Goal: Transaction & Acquisition: Purchase product/service

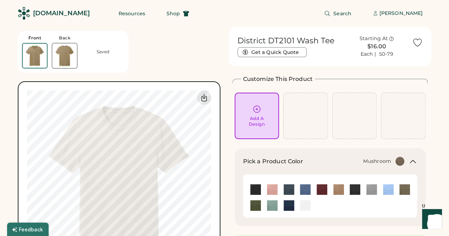
click at [53, 49] on img at bounding box center [64, 55] width 25 height 25
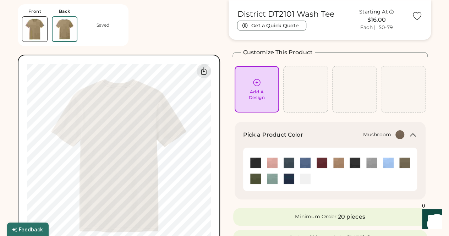
scroll to position [27, 0]
click at [255, 91] on div "Add A Design" at bounding box center [257, 94] width 16 height 11
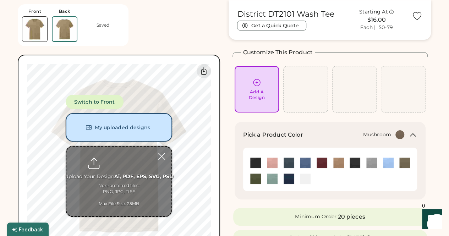
click at [123, 127] on button "My uploaded designs" at bounding box center [119, 127] width 106 height 28
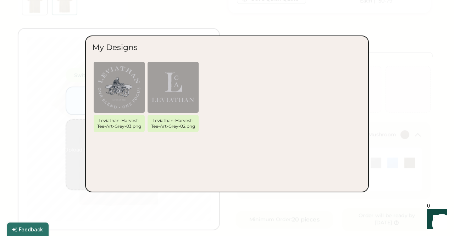
click at [392, 99] on div at bounding box center [227, 118] width 454 height 236
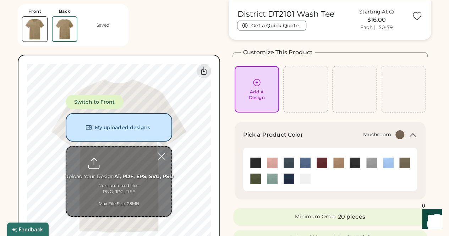
click at [117, 184] on input "file" at bounding box center [118, 182] width 105 height 70
type input "**********"
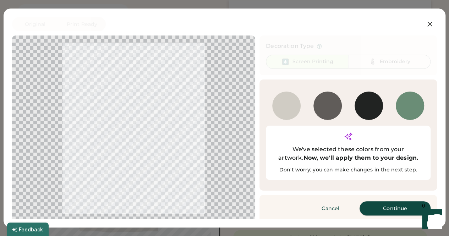
click at [398, 201] on button "Continue" at bounding box center [394, 208] width 71 height 14
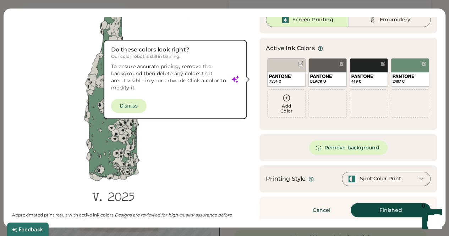
scroll to position [46, 0]
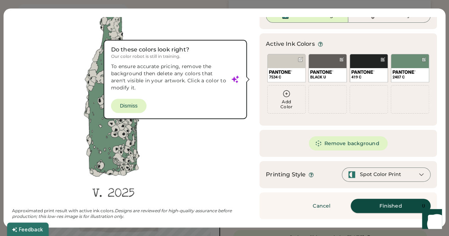
click at [387, 204] on button "Finished" at bounding box center [390, 206] width 80 height 14
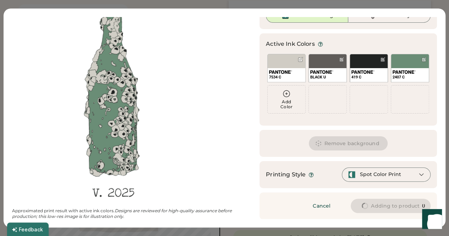
scroll to position [0, 0]
type input "****"
type input "*****"
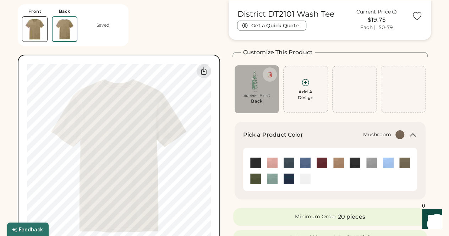
type input "****"
type input "*****"
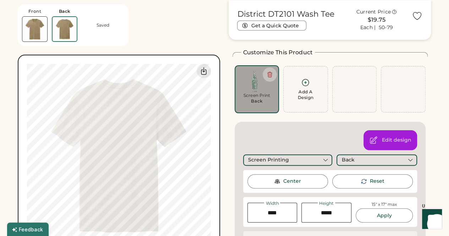
type input "****"
type input "*****"
type input "****"
type input "*****"
type input "****"
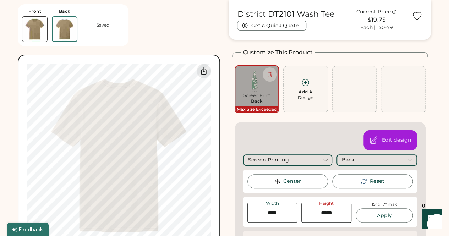
type input "*****"
type input "****"
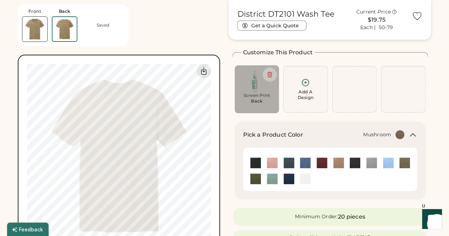
type input "****"
type input "*****"
type input "****"
type input "*****"
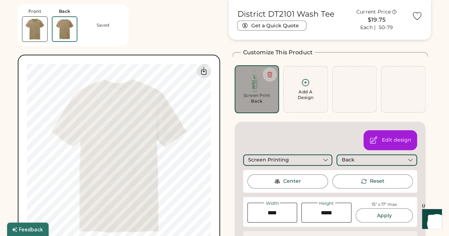
type input "****"
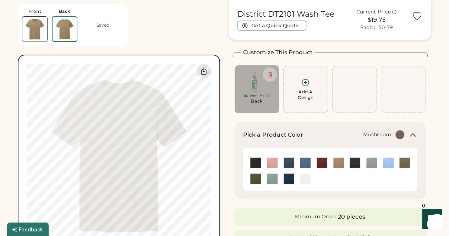
type input "****"
type input "*****"
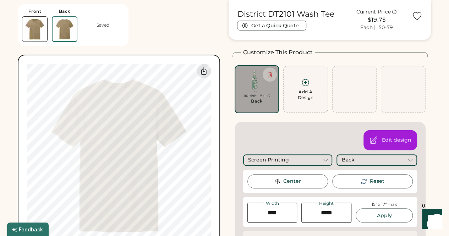
type input "****"
type input "*****"
type input "****"
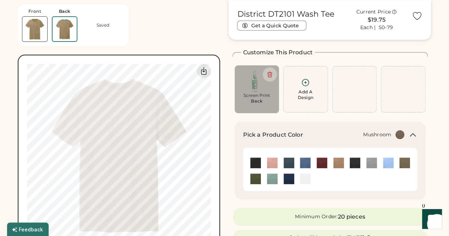
type input "****"
type input "*****"
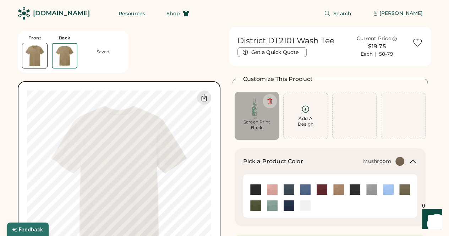
click at [34, 52] on img at bounding box center [34, 55] width 25 height 25
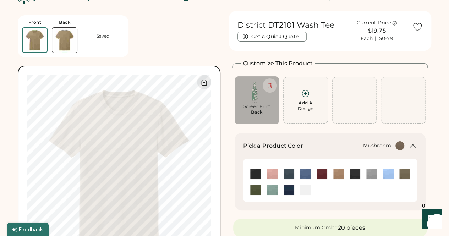
scroll to position [27, 0]
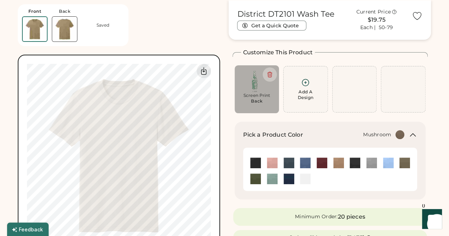
click at [66, 28] on img at bounding box center [64, 29] width 25 height 25
click at [30, 31] on img at bounding box center [34, 29] width 25 height 25
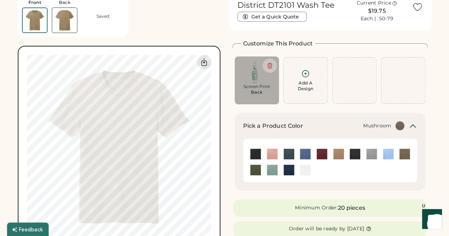
scroll to position [0, 0]
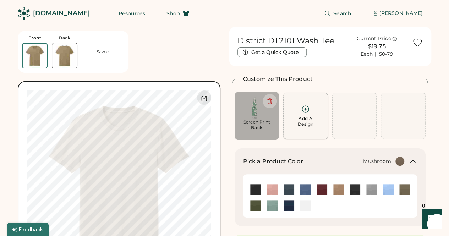
click at [305, 109] on icon at bounding box center [305, 109] width 7 height 7
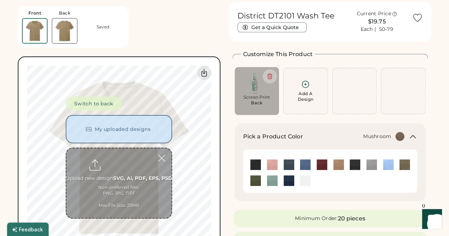
scroll to position [27, 0]
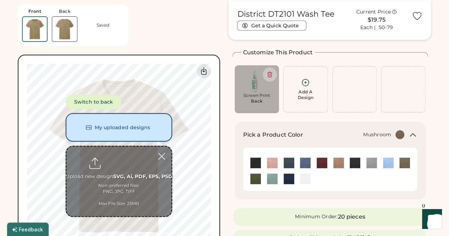
click at [115, 132] on button "My uploaded designs" at bounding box center [119, 127] width 106 height 28
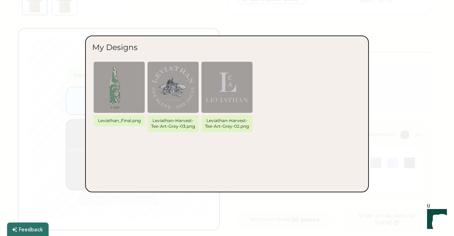
click at [390, 95] on div at bounding box center [227, 118] width 454 height 236
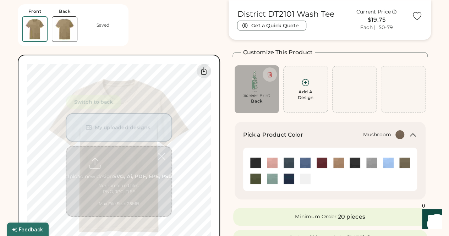
click at [112, 181] on input "file" at bounding box center [118, 182] width 105 height 70
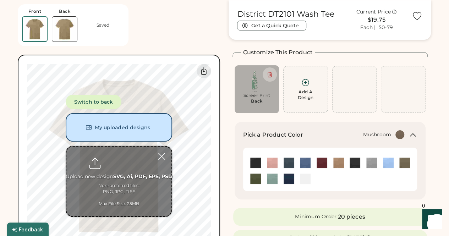
type input "**********"
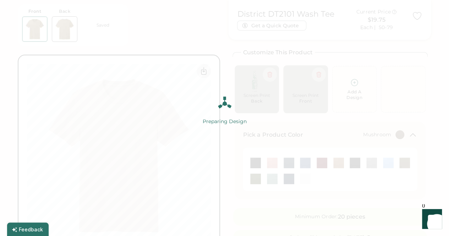
scroll to position [0, 0]
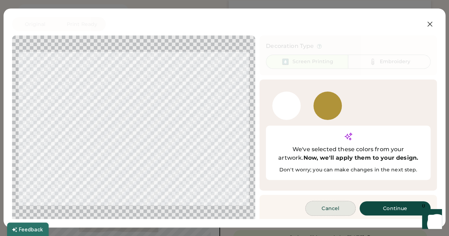
click at [331, 201] on button "Cancel" at bounding box center [330, 208] width 50 height 14
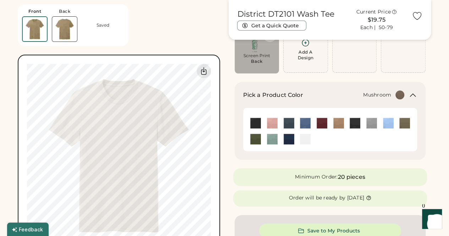
scroll to position [71, 0]
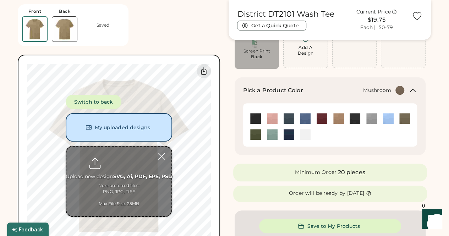
click at [118, 172] on input "file" at bounding box center [118, 182] width 105 height 70
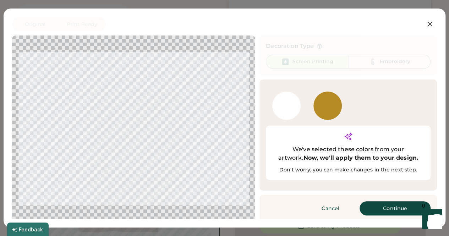
click at [341, 103] on div "7556 C" at bounding box center [327, 105] width 41 height 31
click at [335, 104] on div "7556 C" at bounding box center [327, 106] width 28 height 28
click at [388, 201] on button "Continue" at bounding box center [394, 208] width 71 height 14
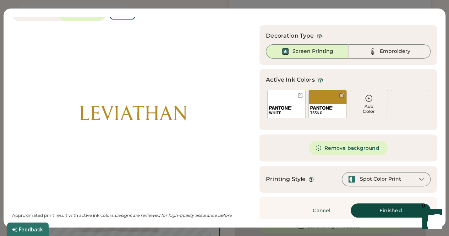
scroll to position [15, 0]
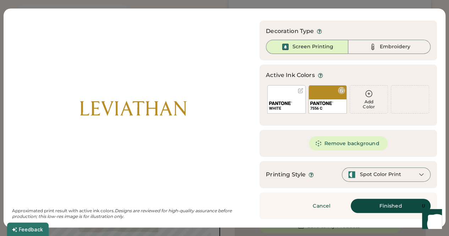
click at [325, 95] on div "7556 C" at bounding box center [327, 99] width 38 height 28
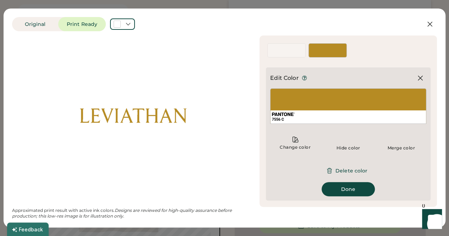
scroll to position [0, 0]
click at [416, 77] on icon at bounding box center [420, 78] width 9 height 9
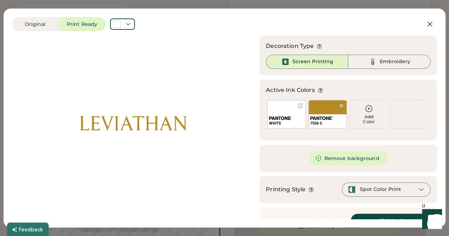
click at [285, 108] on div "WHITE" at bounding box center [286, 114] width 38 height 28
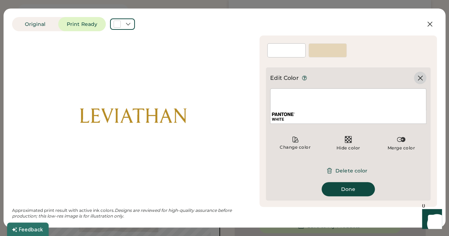
click at [419, 78] on icon at bounding box center [420, 78] width 4 height 4
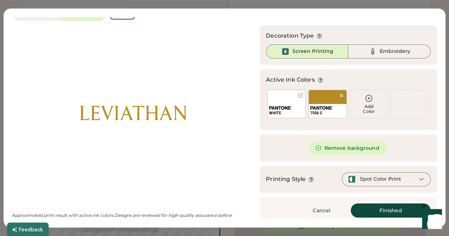
scroll to position [15, 0]
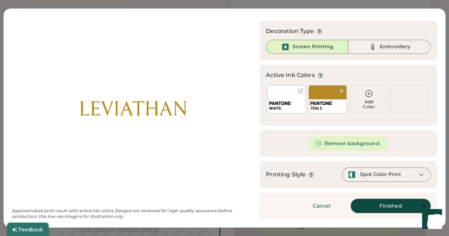
click at [372, 206] on button "Finished" at bounding box center [390, 206] width 80 height 14
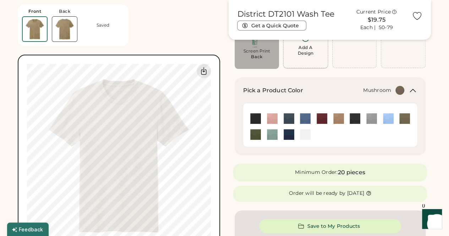
scroll to position [35, 0]
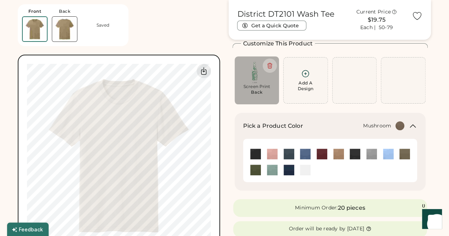
click at [313, 80] on div "Add A Design" at bounding box center [305, 80] width 35 height 22
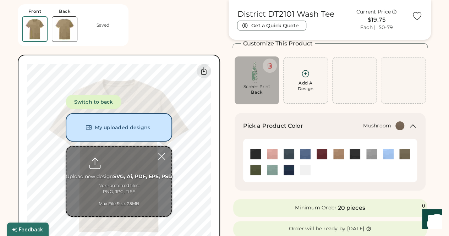
click at [126, 177] on input "file" at bounding box center [118, 182] width 105 height 70
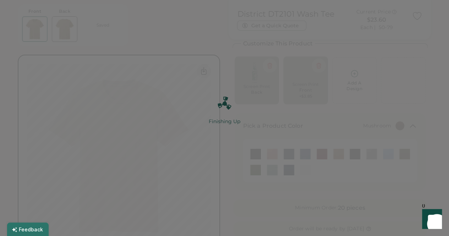
scroll to position [0, 0]
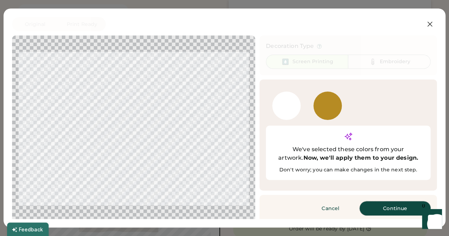
click at [393, 201] on button "Continue" at bounding box center [394, 208] width 71 height 14
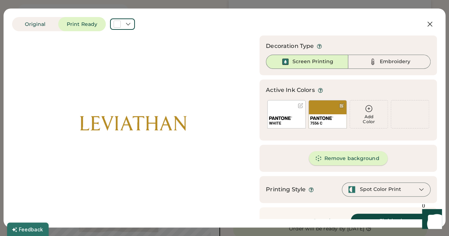
click at [346, 158] on button "Remove background" at bounding box center [348, 158] width 79 height 14
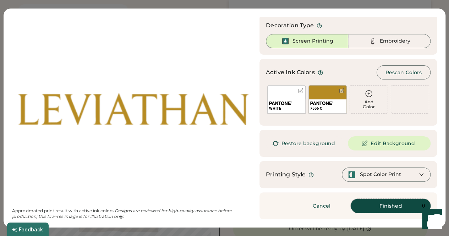
click at [390, 205] on button "Finished" at bounding box center [390, 206] width 80 height 14
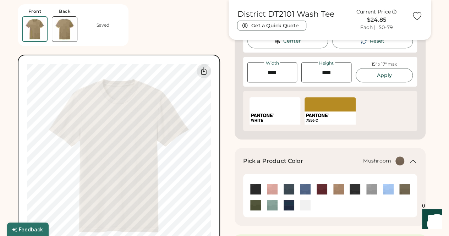
scroll to position [177, 0]
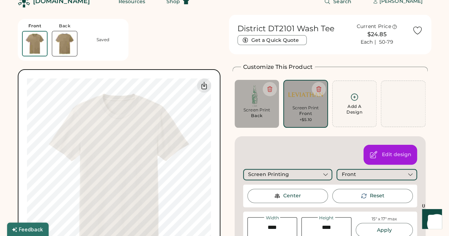
scroll to position [0, 0]
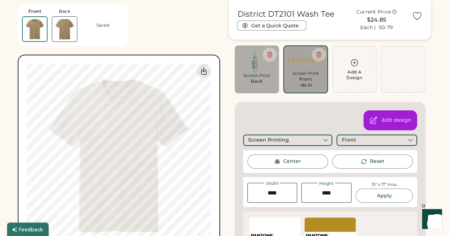
scroll to position [35, 0]
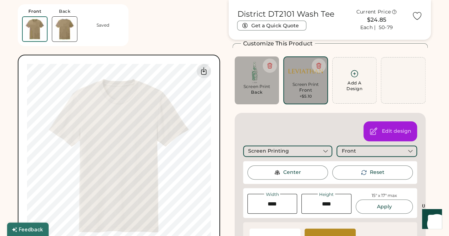
click at [357, 78] on div "Add A Design" at bounding box center [354, 80] width 35 height 22
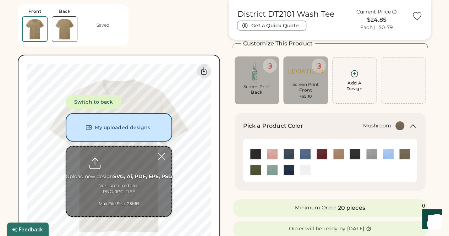
click at [122, 163] on input "file" at bounding box center [118, 182] width 105 height 70
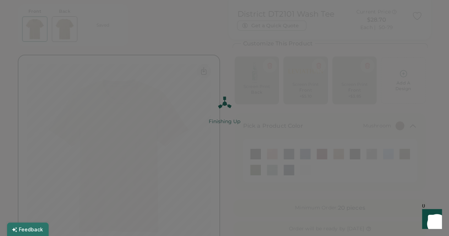
scroll to position [0, 0]
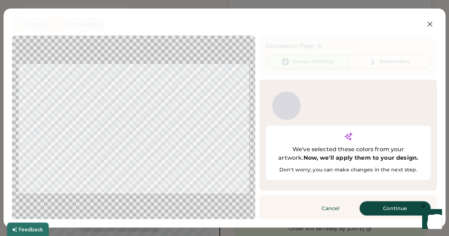
click at [379, 201] on button "Continue" at bounding box center [394, 208] width 71 height 14
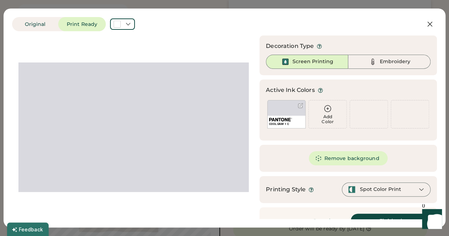
scroll to position [15, 0]
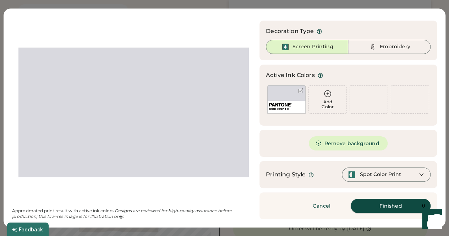
click at [385, 210] on button "Finished" at bounding box center [390, 206] width 80 height 14
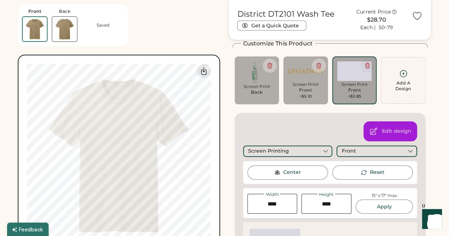
click at [368, 64] on icon at bounding box center [367, 65] width 4 height 5
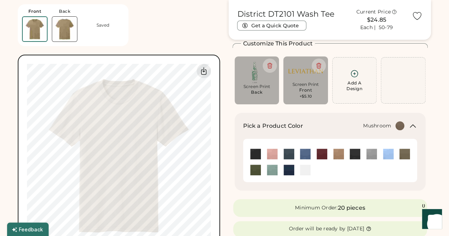
click at [351, 77] on icon at bounding box center [354, 73] width 9 height 9
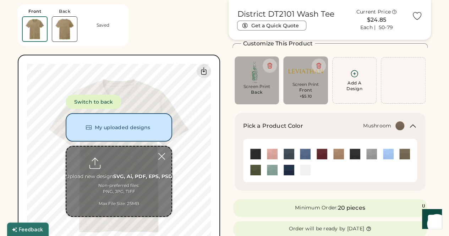
click at [118, 163] on input "file" at bounding box center [118, 182] width 105 height 70
type input "**********"
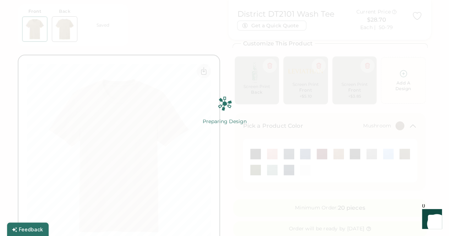
scroll to position [0, 0]
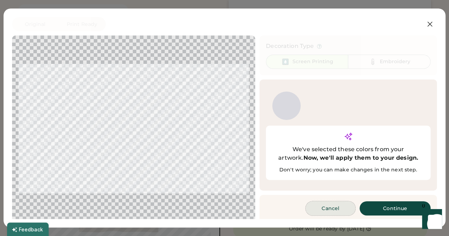
click at [324, 201] on button "Cancel" at bounding box center [330, 208] width 50 height 14
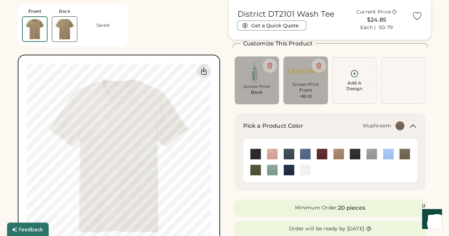
click at [263, 88] on div "Screen Print" at bounding box center [256, 87] width 35 height 6
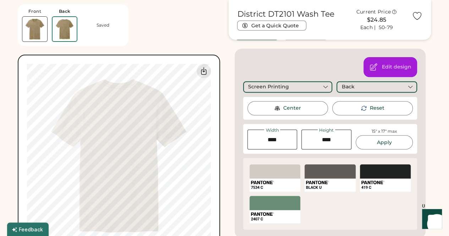
scroll to position [106, 0]
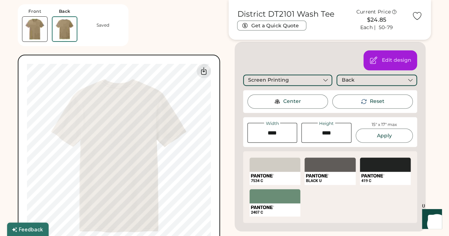
click at [39, 28] on img at bounding box center [34, 29] width 25 height 25
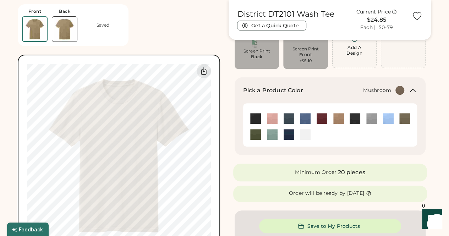
scroll to position [35, 0]
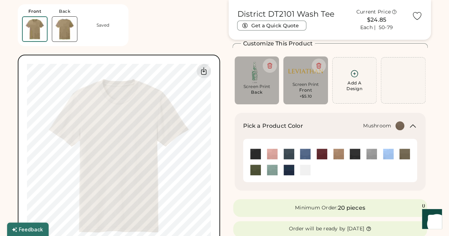
click at [302, 72] on img at bounding box center [305, 71] width 35 height 20
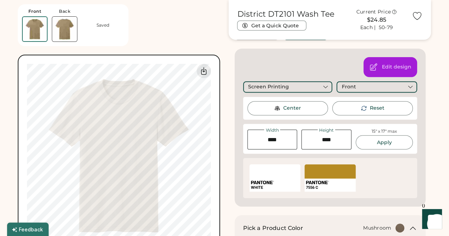
scroll to position [106, 0]
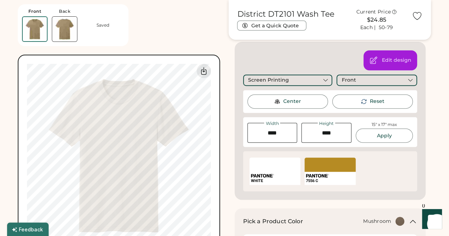
click at [280, 172] on div "WHITE" at bounding box center [274, 171] width 51 height 27
click at [397, 59] on div "Edit design" at bounding box center [396, 60] width 29 height 7
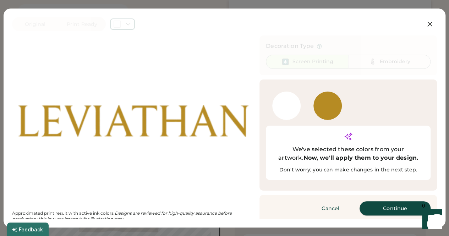
click at [394, 201] on button "Continue" at bounding box center [394, 208] width 71 height 14
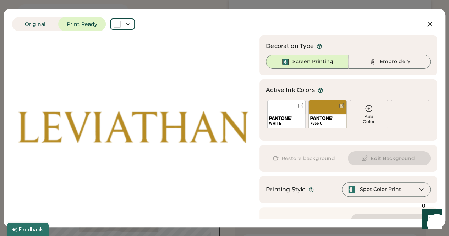
click at [287, 109] on div "WHITE" at bounding box center [286, 114] width 38 height 28
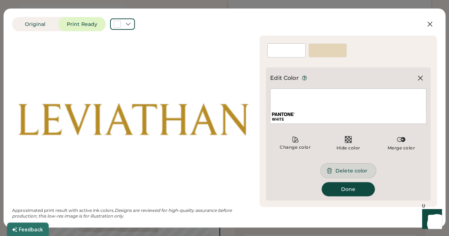
click at [344, 170] on button "Delete color" at bounding box center [347, 171] width 55 height 14
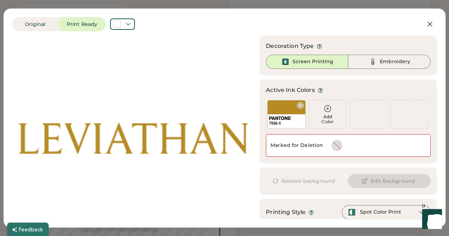
click at [279, 115] on div "7556 C" at bounding box center [286, 121] width 38 height 14
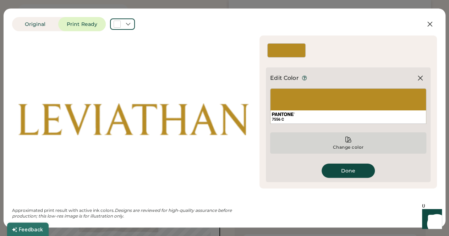
click at [349, 144] on div "Change color" at bounding box center [348, 142] width 156 height 21
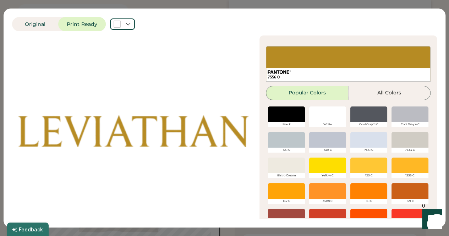
scroll to position [35, 0]
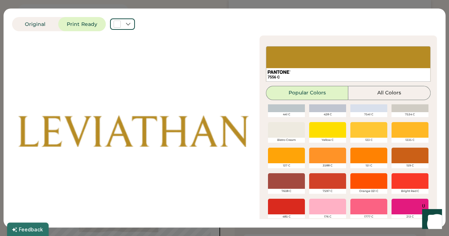
click at [356, 131] on div at bounding box center [368, 130] width 37 height 16
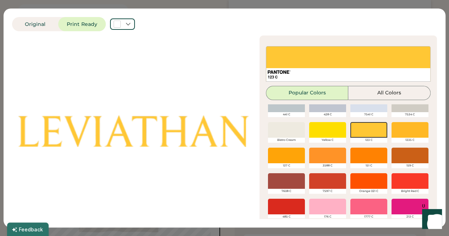
click at [404, 129] on div at bounding box center [409, 130] width 37 height 16
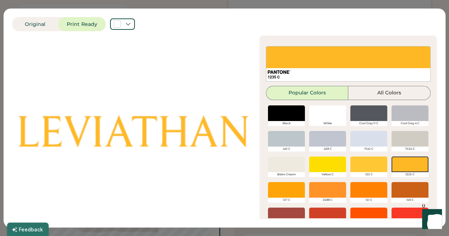
scroll to position [0, 0]
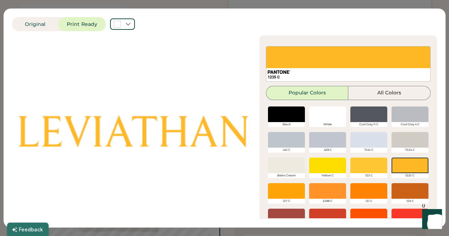
click at [287, 193] on div at bounding box center [286, 191] width 37 height 16
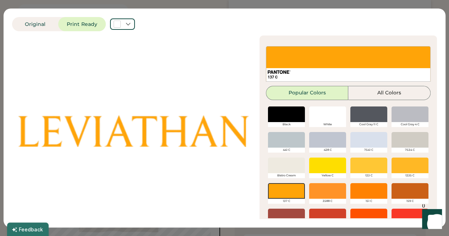
click at [403, 165] on div at bounding box center [409, 166] width 37 height 16
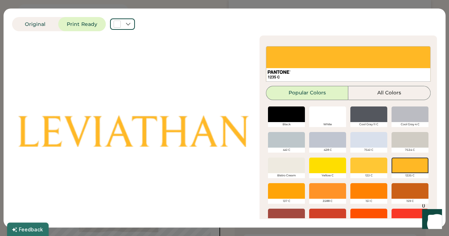
click at [365, 166] on div at bounding box center [368, 166] width 37 height 16
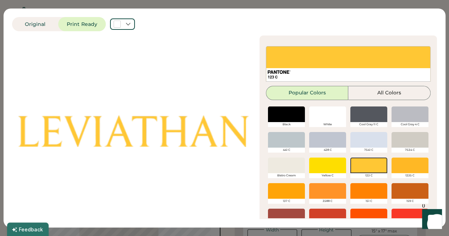
click at [363, 166] on div at bounding box center [368, 166] width 37 height 16
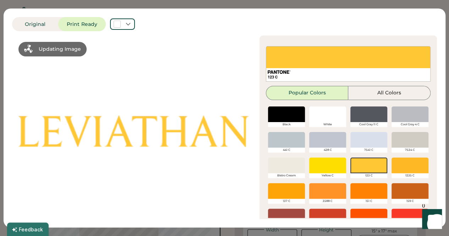
click at [337, 27] on div "Original Print Ready" at bounding box center [202, 24] width 380 height 14
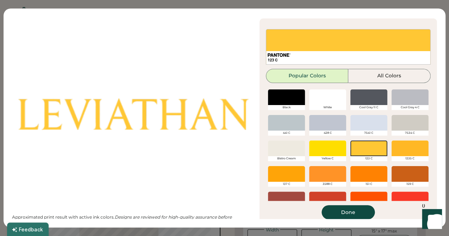
scroll to position [23, 0]
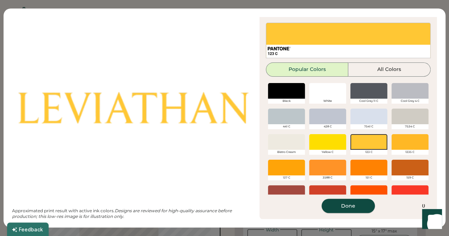
click at [331, 201] on button "Done" at bounding box center [347, 206] width 53 height 14
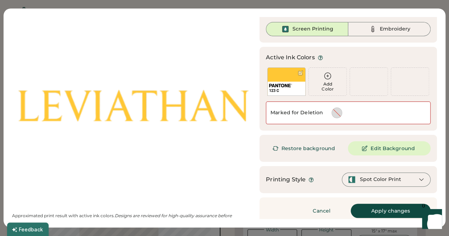
scroll to position [38, 0]
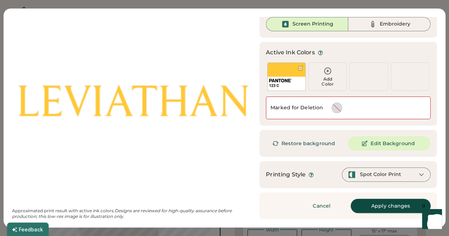
click at [368, 203] on button "Apply changes" at bounding box center [390, 206] width 80 height 14
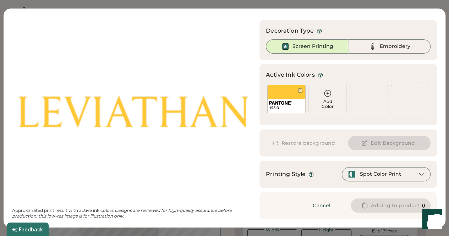
scroll to position [15, 0]
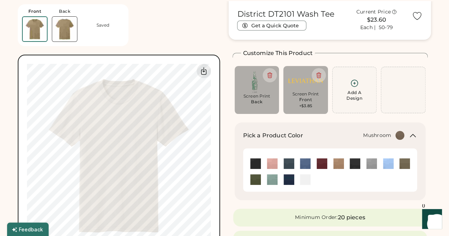
scroll to position [35, 0]
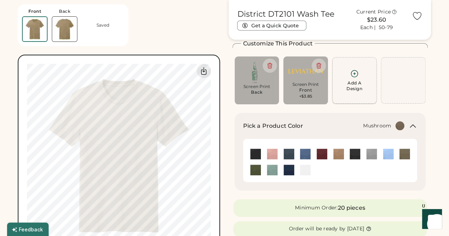
click at [356, 75] on icon at bounding box center [354, 73] width 9 height 9
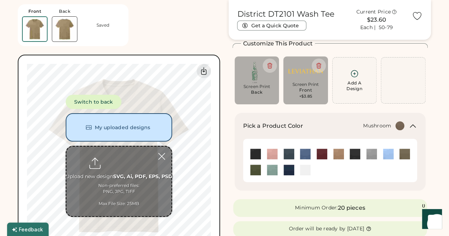
click at [117, 162] on input "file" at bounding box center [118, 182] width 105 height 70
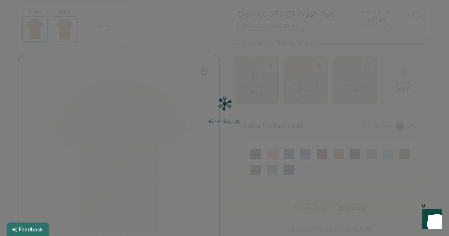
scroll to position [0, 0]
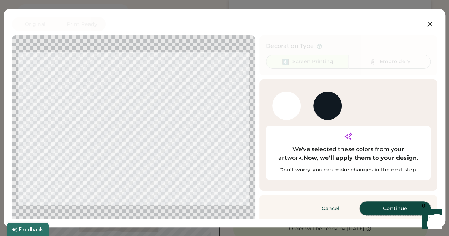
click at [384, 201] on button "Continue" at bounding box center [394, 208] width 71 height 14
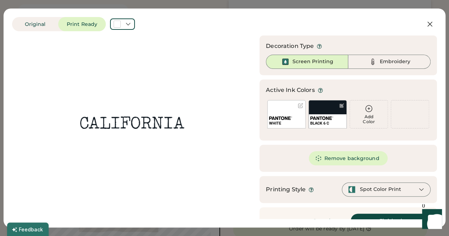
click at [280, 115] on div "WHITE" at bounding box center [286, 121] width 38 height 14
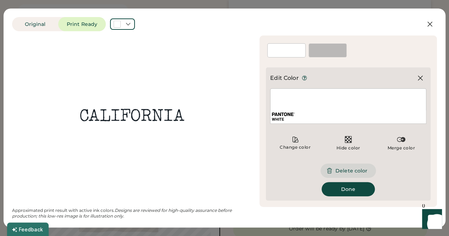
click at [352, 171] on button "Delete color" at bounding box center [347, 171] width 55 height 14
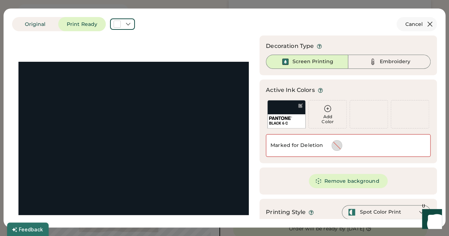
drag, startPoint x: 419, startPoint y: 26, endPoint x: 423, endPoint y: 23, distance: 5.0
click at [427, 23] on icon at bounding box center [429, 24] width 4 height 4
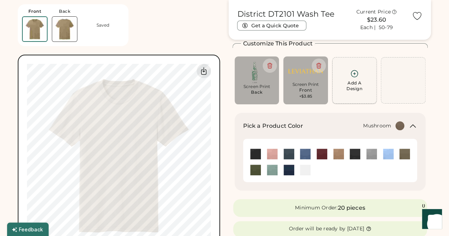
click at [353, 79] on div "Add A Design" at bounding box center [354, 80] width 35 height 22
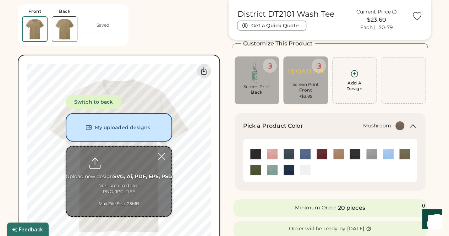
click at [114, 167] on input "file" at bounding box center [118, 182] width 105 height 70
type input "**********"
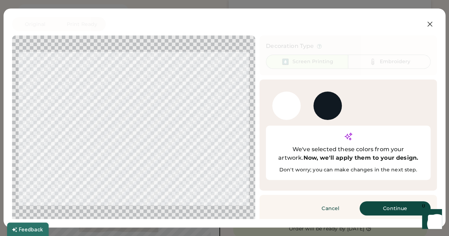
click at [391, 201] on button "Continue" at bounding box center [394, 208] width 71 height 14
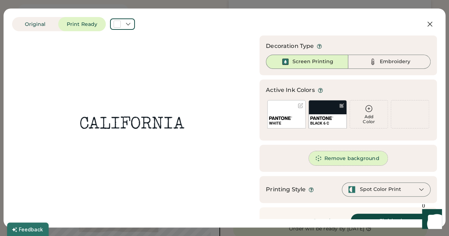
click at [339, 158] on button "Remove background" at bounding box center [348, 158] width 79 height 14
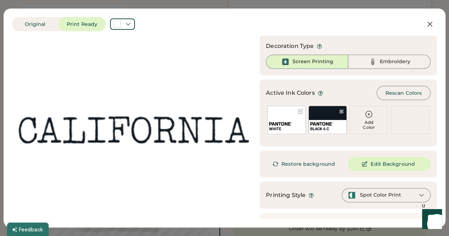
click at [280, 118] on div "WHITE" at bounding box center [286, 120] width 38 height 28
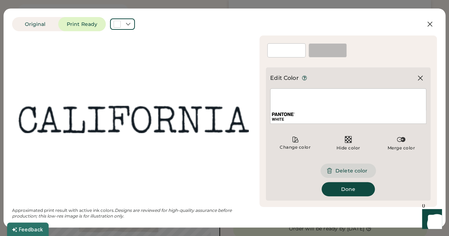
click at [343, 169] on button "Delete color" at bounding box center [347, 171] width 55 height 14
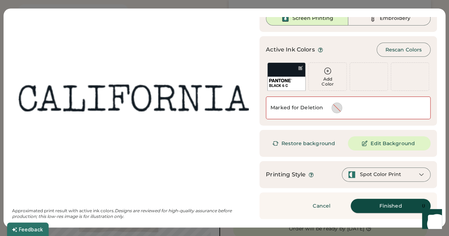
click at [379, 208] on button "Finished" at bounding box center [390, 206] width 80 height 14
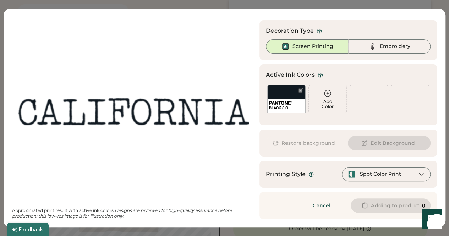
scroll to position [15, 0]
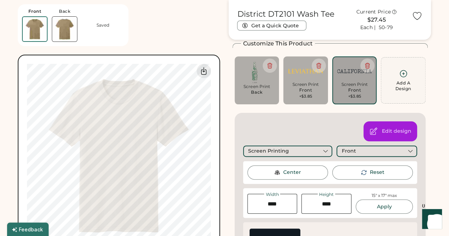
click at [261, 85] on div "Screen Print" at bounding box center [256, 87] width 35 height 6
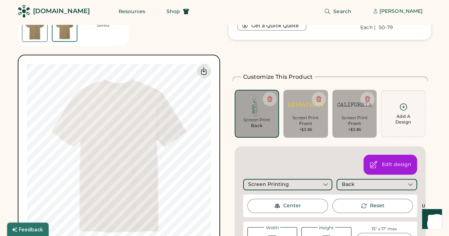
scroll to position [0, 0]
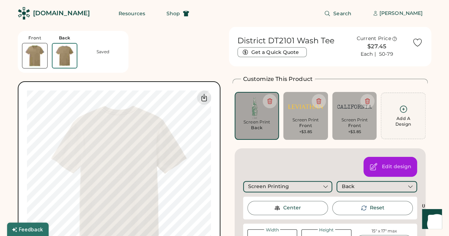
click at [349, 113] on img at bounding box center [354, 107] width 35 height 20
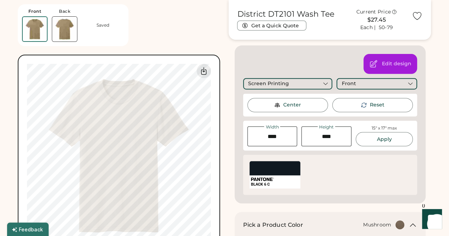
scroll to position [106, 0]
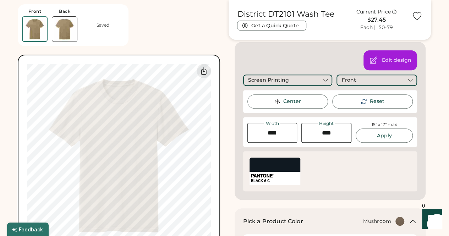
click at [271, 173] on div "SELECT A COLOR BLACK 6 C" at bounding box center [274, 171] width 51 height 27
click at [401, 58] on div "Edit design" at bounding box center [396, 60] width 29 height 7
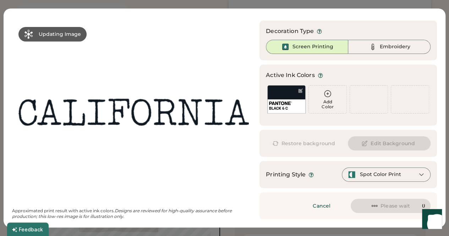
scroll to position [0, 0]
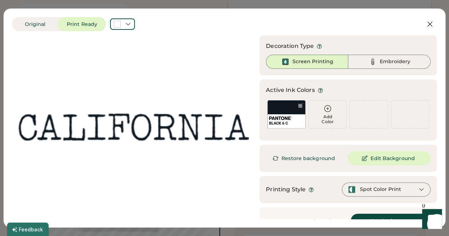
click at [324, 111] on icon at bounding box center [327, 108] width 9 height 9
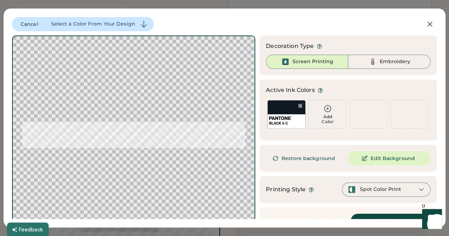
click at [323, 110] on icon at bounding box center [327, 108] width 9 height 9
click at [282, 110] on div "BLACK 6 C" at bounding box center [286, 114] width 38 height 28
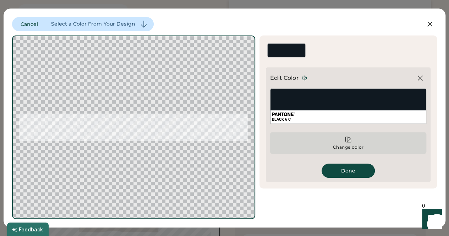
click at [352, 143] on div "Change color" at bounding box center [348, 142] width 156 height 21
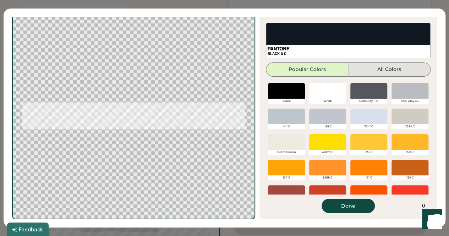
click at [380, 66] on button "All Colors" at bounding box center [389, 69] width 82 height 14
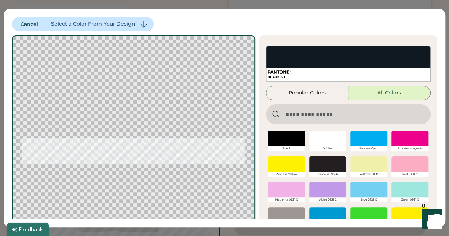
click at [304, 115] on input "input" at bounding box center [348, 114] width 165 height 20
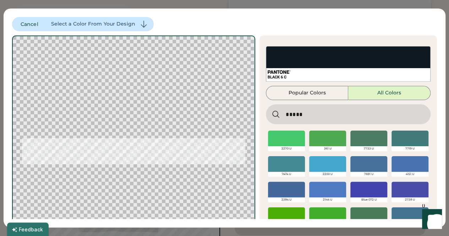
type input "*****"
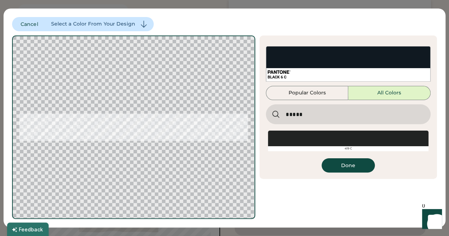
click at [325, 139] on div at bounding box center [348, 139] width 160 height 16
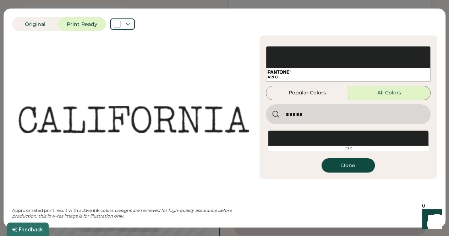
click at [356, 164] on button "Done" at bounding box center [347, 165] width 53 height 14
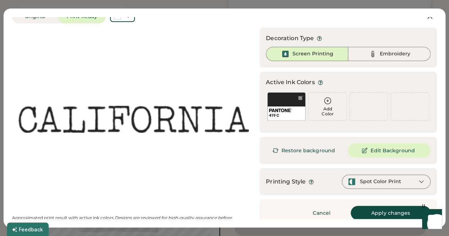
scroll to position [15, 0]
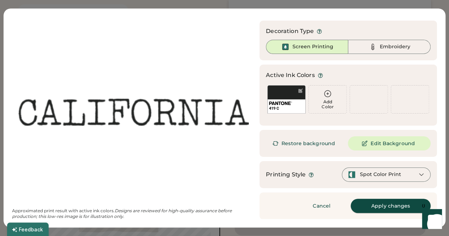
click at [371, 205] on button "Apply changes" at bounding box center [390, 206] width 80 height 14
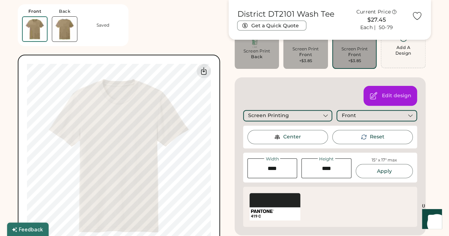
click at [216, 142] on div "Switch to back My uploaded designs Upload new design SVG, Ai, PDF, EPS, PSD Non…" at bounding box center [119, 156] width 202 height 202
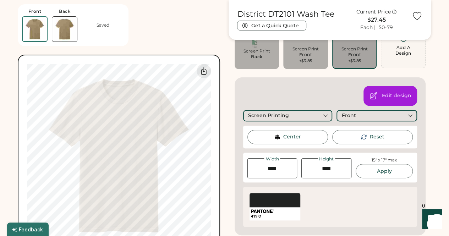
drag, startPoint x: 278, startPoint y: 169, endPoint x: 265, endPoint y: 169, distance: 13.1
click at [265, 169] on input "input" at bounding box center [272, 168] width 50 height 20
type input "****"
click at [385, 171] on button "Apply" at bounding box center [383, 171] width 57 height 14
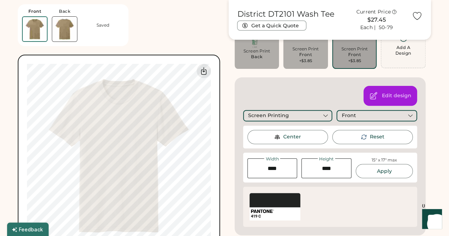
click at [337, 167] on input "input" at bounding box center [326, 168] width 50 height 20
type input "****"
click at [372, 174] on button "Apply" at bounding box center [383, 171] width 57 height 14
click at [333, 203] on div "SELECT A COLOR 419 C SELECT A COLOR BLACK U SELECT A COLOR 419 C SELECT A COLOR…" at bounding box center [330, 207] width 166 height 32
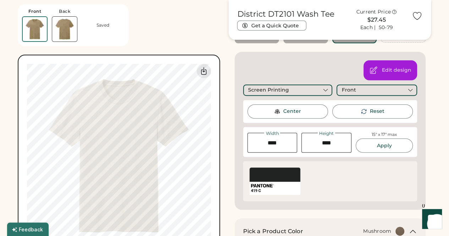
scroll to position [106, 0]
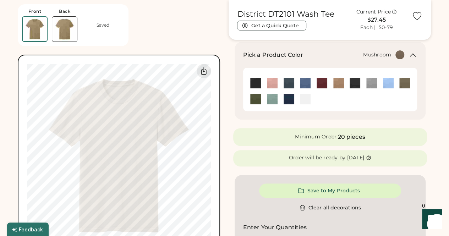
click at [59, 30] on img at bounding box center [64, 29] width 25 height 25
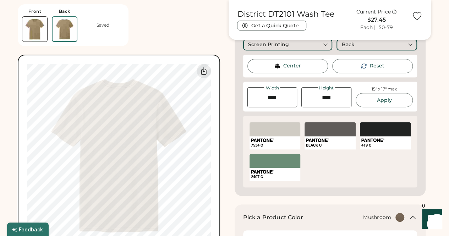
scroll to position [0, 0]
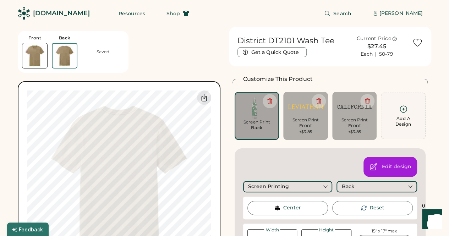
click at [45, 52] on img at bounding box center [34, 55] width 25 height 25
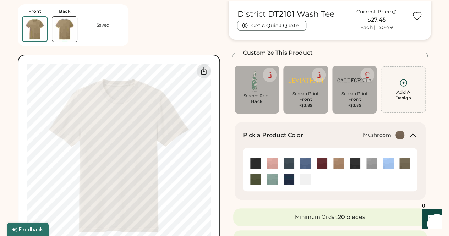
scroll to position [27, 0]
click at [69, 32] on img at bounding box center [64, 29] width 25 height 25
click at [37, 30] on img at bounding box center [34, 29] width 25 height 25
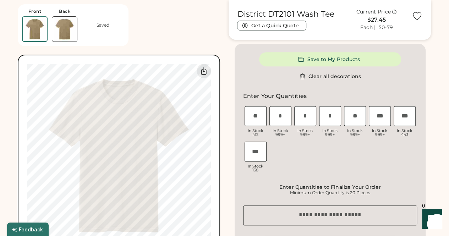
scroll to position [248, 0]
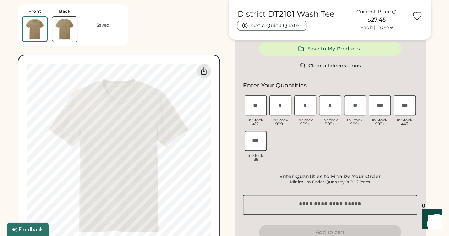
drag, startPoint x: 0, startPoint y: 169, endPoint x: 16, endPoint y: 167, distance: 15.3
click at [374, 109] on input "input" at bounding box center [380, 105] width 22 height 20
type input "*"
click at [377, 144] on div "XS In Stock 412 S In Stock 999+ M In Stock 999+ L In Stock 999+ XL In Stock 999…" at bounding box center [330, 129] width 174 height 71
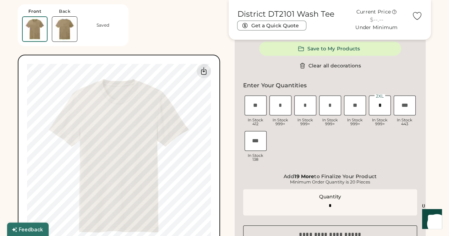
click at [357, 107] on input "input" at bounding box center [355, 105] width 22 height 20
type input "*"
click at [346, 139] on div "XS In Stock 412 S In Stock 999+ M In Stock 999+ L In Stock 999+ XL In Stock 999…" at bounding box center [330, 129] width 174 height 71
type input "*"
click at [336, 105] on input "input" at bounding box center [330, 105] width 22 height 20
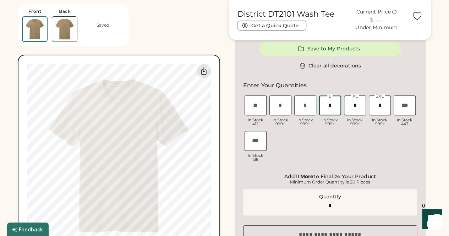
type input "**"
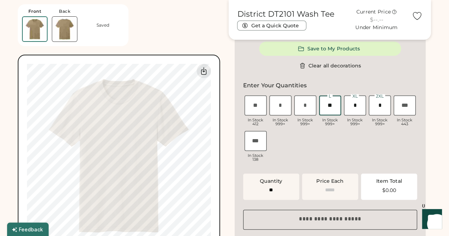
type input "**"
click at [356, 148] on div "XS In Stock 412 S In Stock 999+ M In Stock 999+ L In Stock 999+ XL In Stock 999…" at bounding box center [330, 129] width 174 height 71
type input "******"
click at [311, 108] on input "input" at bounding box center [305, 105] width 22 height 20
type input "**"
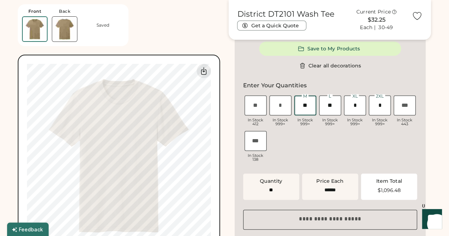
type input "**"
type input "*"
type input "******"
type input "*"
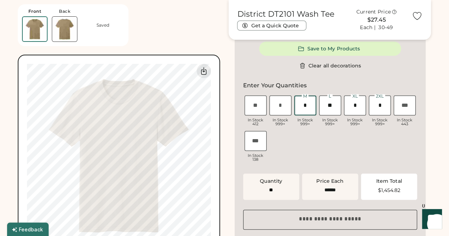
type input "**"
type input "******"
type input "**"
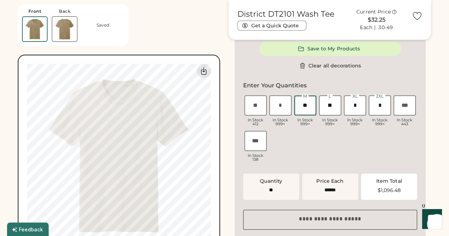
type input "**"
click at [360, 155] on div "XS In Stock 412 S In Stock 999+ M In Stock 999+ L In Stock 999+ XL In Stock 999…" at bounding box center [330, 129] width 174 height 71
type input "******"
type input "*"
click at [313, 144] on div "XS In Stock 412 S In Stock 999+ M In Stock 999+ L In Stock 999+ XL In Stock 999…" at bounding box center [330, 129] width 174 height 71
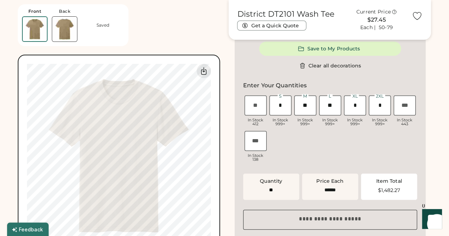
type input "**"
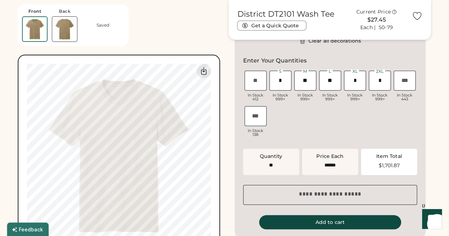
scroll to position [284, 0]
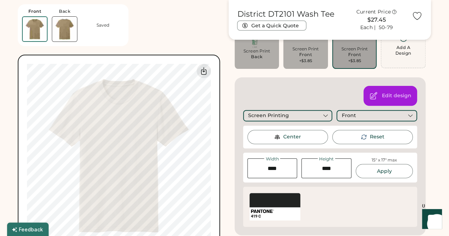
scroll to position [0, 0]
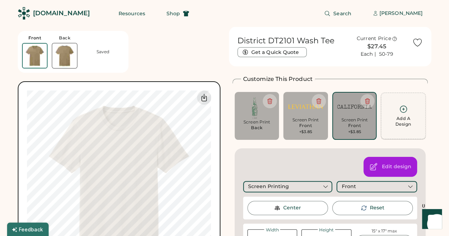
click at [407, 109] on icon at bounding box center [403, 109] width 9 height 9
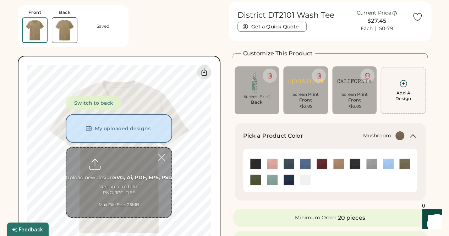
scroll to position [27, 0]
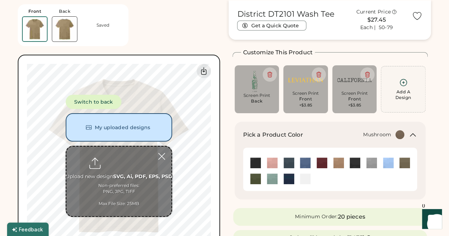
click at [118, 160] on input "file" at bounding box center [118, 182] width 105 height 70
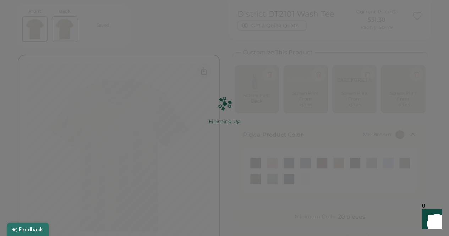
scroll to position [0, 0]
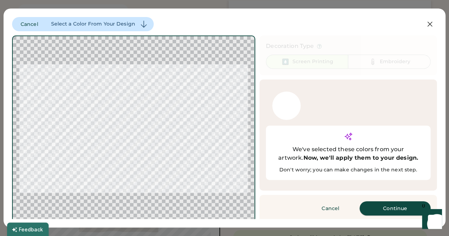
drag, startPoint x: 397, startPoint y: 195, endPoint x: 388, endPoint y: 199, distance: 9.6
click at [397, 201] on button "Continue" at bounding box center [394, 208] width 71 height 14
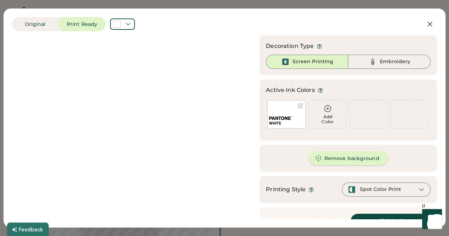
click at [338, 156] on button "Remove background" at bounding box center [348, 158] width 79 height 14
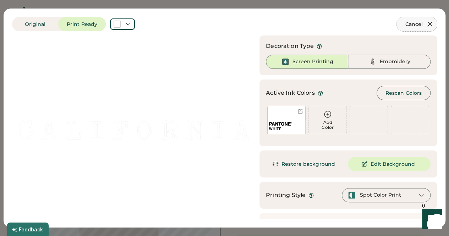
click at [425, 24] on icon at bounding box center [429, 24] width 9 height 9
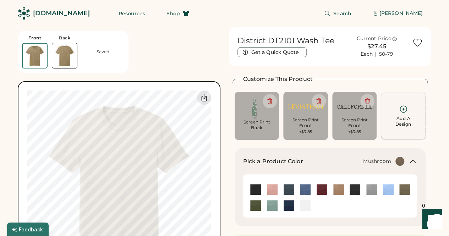
click at [401, 110] on icon at bounding box center [403, 109] width 9 height 9
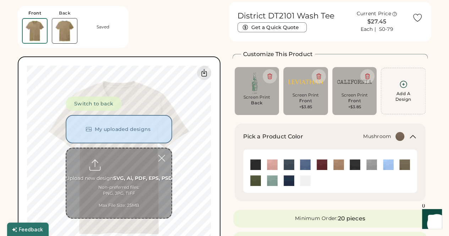
scroll to position [27, 0]
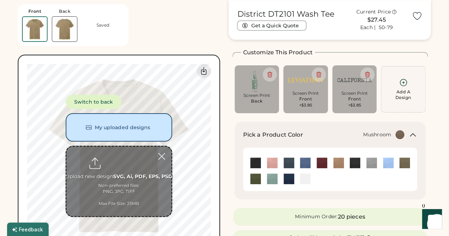
click at [122, 155] on input "file" at bounding box center [118, 182] width 105 height 70
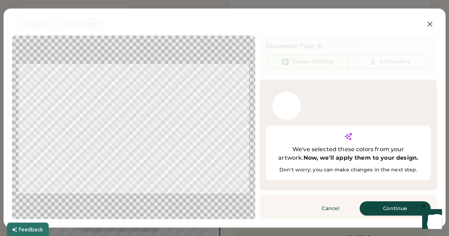
click at [401, 201] on button "Continue" at bounding box center [394, 208] width 71 height 14
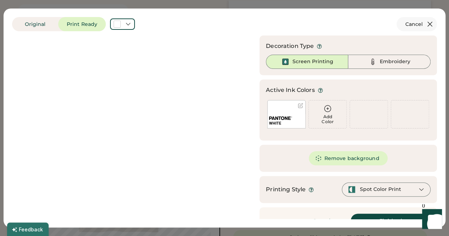
click at [425, 23] on icon at bounding box center [429, 24] width 9 height 9
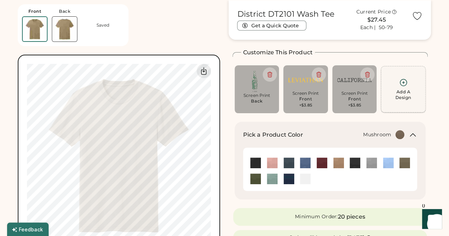
click at [405, 83] on icon at bounding box center [403, 82] width 9 height 9
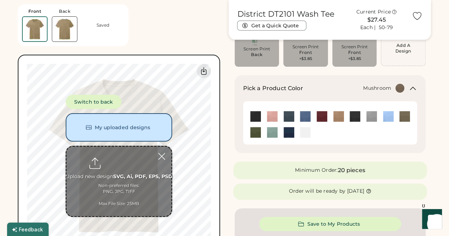
scroll to position [62, 0]
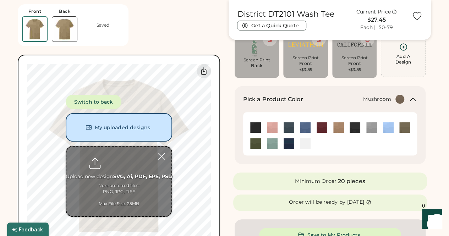
click at [351, 53] on img at bounding box center [354, 45] width 35 height 20
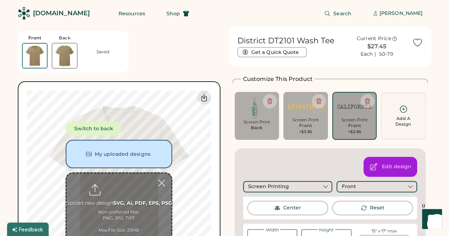
scroll to position [0, 0]
click at [397, 109] on div "Add A Design" at bounding box center [402, 116] width 35 height 22
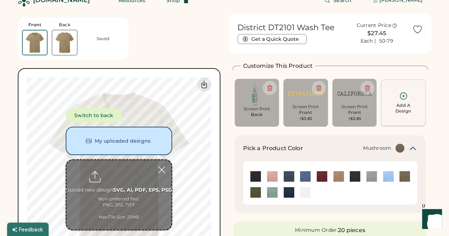
scroll to position [27, 0]
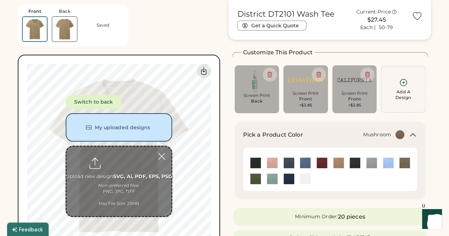
click at [120, 165] on input "file" at bounding box center [118, 182] width 105 height 70
type input "**********"
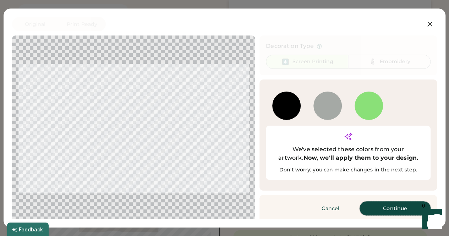
click at [401, 201] on button "Continue" at bounding box center [394, 208] width 71 height 14
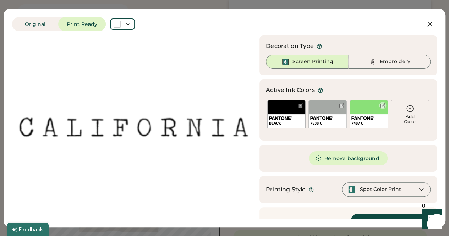
click at [373, 111] on div "7487 U" at bounding box center [368, 114] width 38 height 28
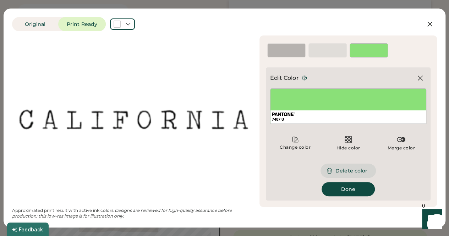
click at [357, 170] on button "Delete color" at bounding box center [347, 171] width 55 height 14
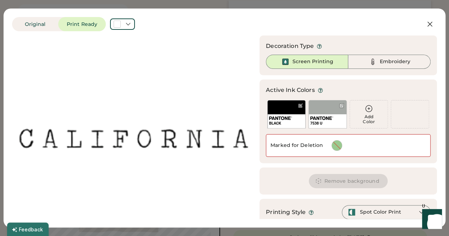
click at [365, 108] on icon at bounding box center [368, 108] width 9 height 9
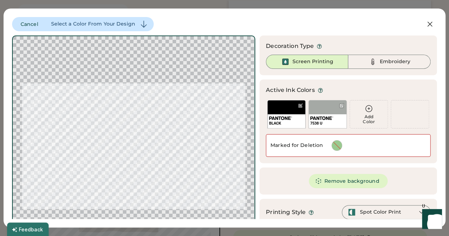
click at [364, 109] on icon at bounding box center [368, 108] width 9 height 9
click at [365, 110] on icon at bounding box center [368, 108] width 6 height 6
click at [317, 110] on div "7538 U" at bounding box center [327, 114] width 38 height 28
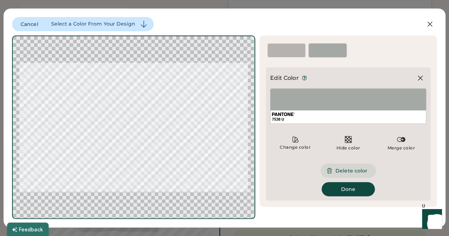
click at [354, 173] on button "Delete color" at bounding box center [347, 171] width 55 height 14
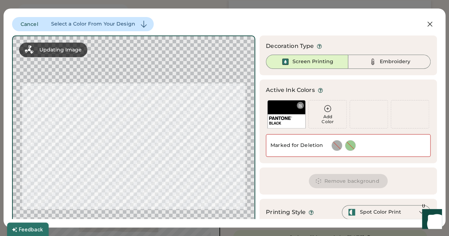
click at [277, 106] on div "BLACK" at bounding box center [286, 114] width 38 height 28
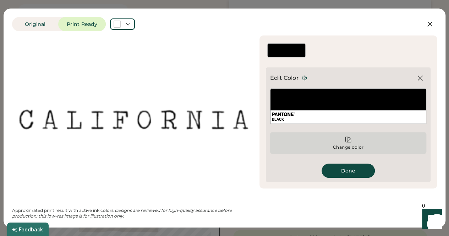
click at [351, 144] on div "Change color" at bounding box center [348, 142] width 156 height 21
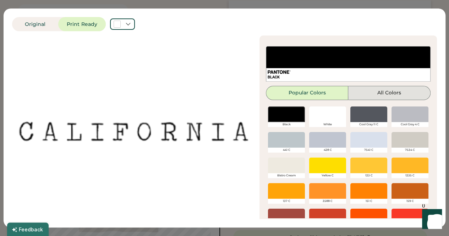
click at [370, 95] on button "All Colors" at bounding box center [389, 93] width 82 height 14
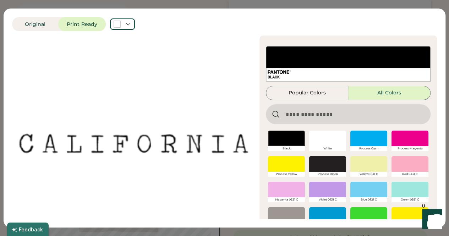
click at [302, 114] on input "input" at bounding box center [348, 114] width 165 height 20
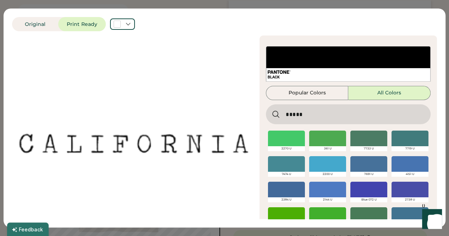
type input "*****"
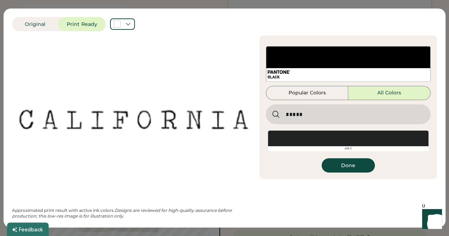
click at [325, 142] on div at bounding box center [348, 139] width 160 height 16
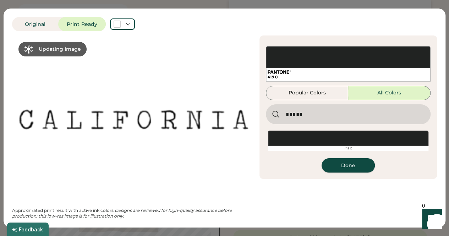
click at [348, 163] on button "Done" at bounding box center [347, 165] width 53 height 14
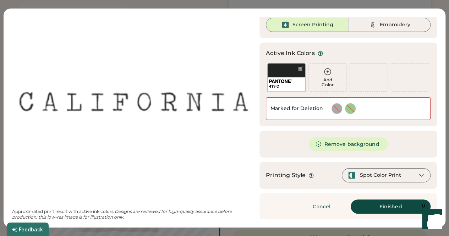
scroll to position [38, 0]
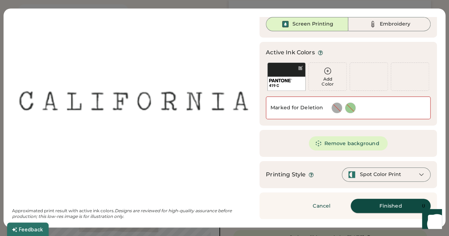
click at [377, 205] on button "Finished" at bounding box center [390, 206] width 80 height 14
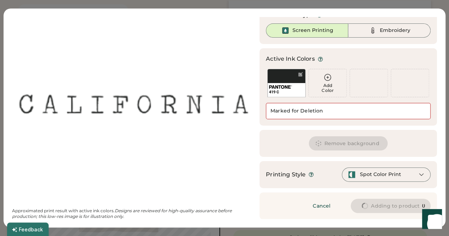
scroll to position [15, 0]
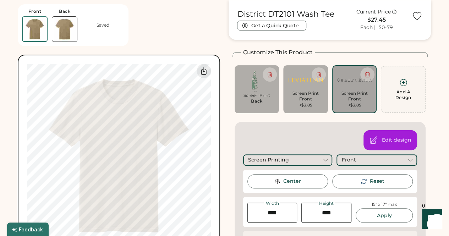
click at [214, 161] on div "Switch to back My uploaded designs Upload new design SVG, Ai, PDF, EPS, PSD Non…" at bounding box center [119, 156] width 202 height 202
click at [212, 164] on div "Switch to back My uploaded designs Upload new design SVG, Ai, PDF, EPS, PSD Non…" at bounding box center [119, 156] width 202 height 202
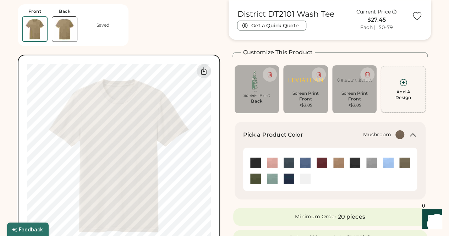
click at [406, 83] on icon at bounding box center [403, 82] width 9 height 9
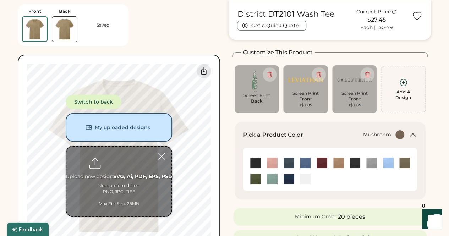
click at [354, 79] on img at bounding box center [354, 80] width 35 height 20
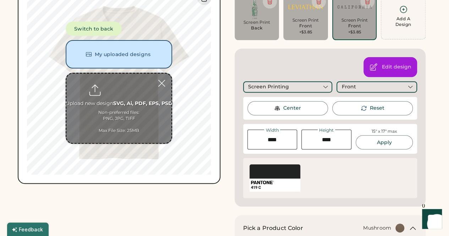
scroll to position [0, 0]
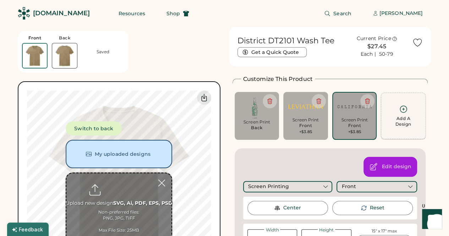
click at [398, 112] on div "Add A Design" at bounding box center [402, 116] width 35 height 22
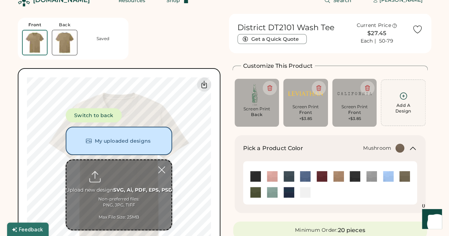
scroll to position [27, 0]
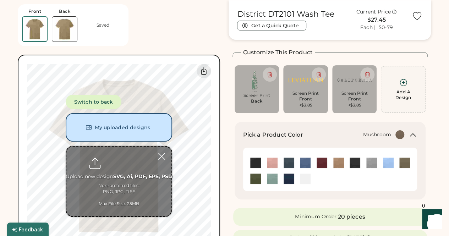
click at [114, 166] on input "file" at bounding box center [118, 182] width 105 height 70
type input "**********"
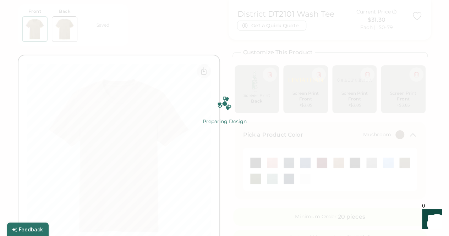
scroll to position [0, 0]
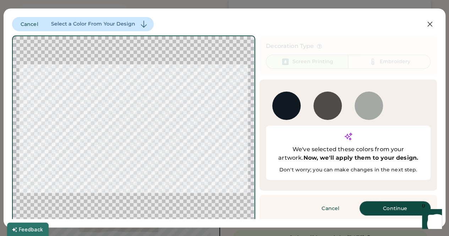
click at [392, 201] on button "Continue" at bounding box center [394, 208] width 71 height 14
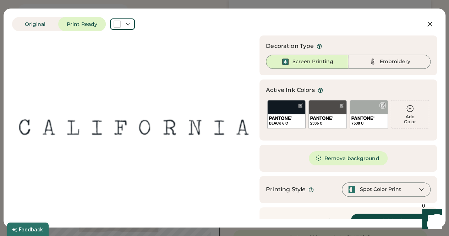
click at [360, 112] on div "7538 U" at bounding box center [368, 114] width 38 height 28
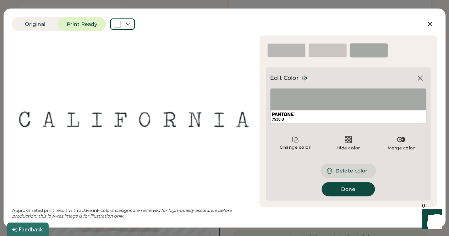
click at [353, 169] on button "Delete color" at bounding box center [347, 171] width 55 height 14
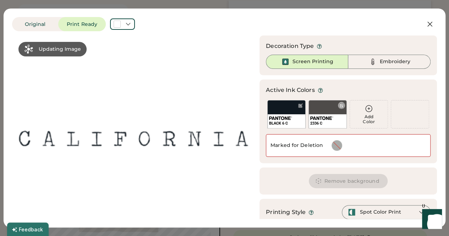
click at [325, 105] on div "2336 C" at bounding box center [327, 114] width 38 height 28
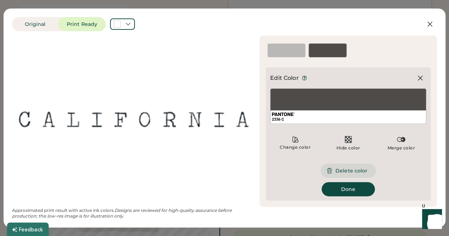
drag, startPoint x: 352, startPoint y: 170, endPoint x: 306, endPoint y: 136, distance: 57.3
click at [352, 170] on button "Delete color" at bounding box center [347, 171] width 55 height 14
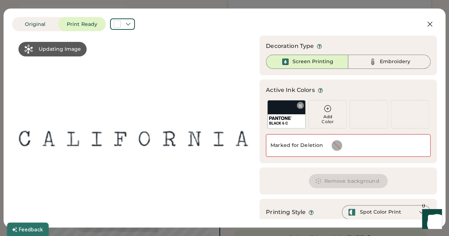
click at [283, 110] on div "BLACK 6 C" at bounding box center [286, 114] width 38 height 28
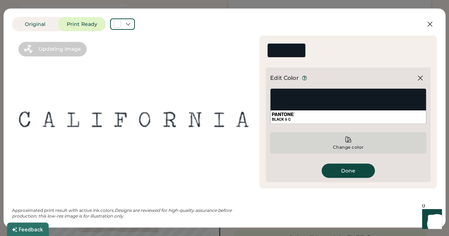
click at [349, 141] on icon at bounding box center [347, 139] width 7 height 7
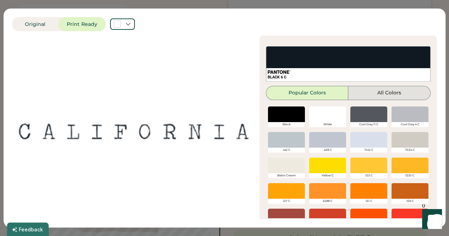
click at [369, 88] on button "All Colors" at bounding box center [389, 93] width 82 height 14
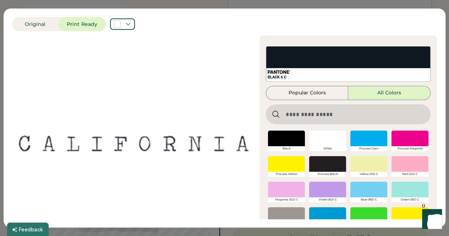
click at [319, 110] on input "input" at bounding box center [348, 114] width 165 height 20
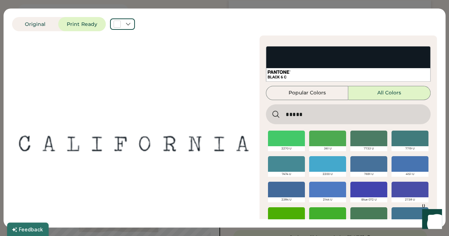
type input "*****"
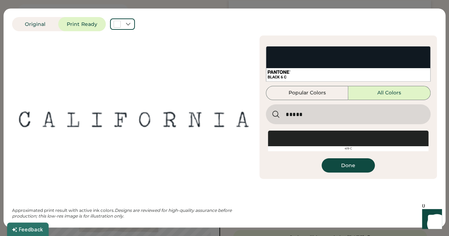
click at [331, 141] on div at bounding box center [348, 139] width 160 height 16
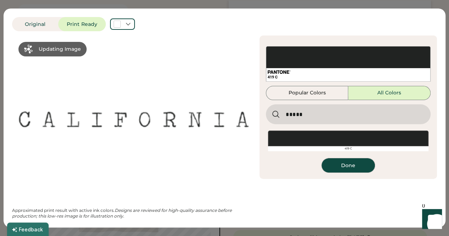
click at [349, 164] on button "Done" at bounding box center [347, 165] width 53 height 14
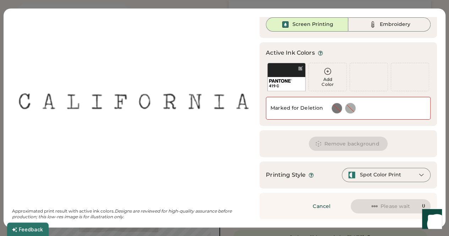
scroll to position [38, 0]
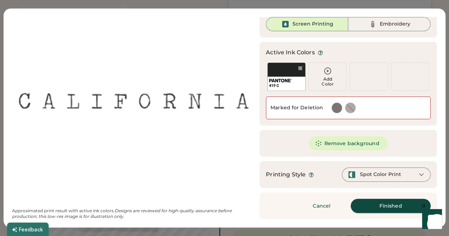
click at [392, 204] on button "Finished" at bounding box center [390, 206] width 80 height 14
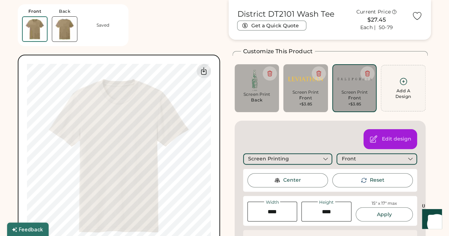
scroll to position [27, 0]
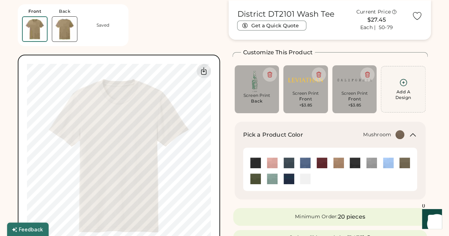
click at [356, 90] on div "Screen Print Front +$3.85" at bounding box center [354, 89] width 35 height 38
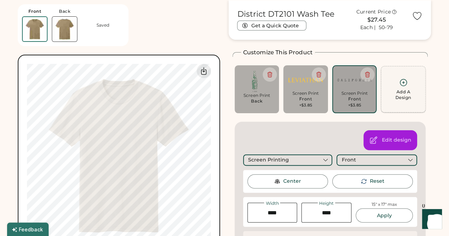
click at [398, 88] on div "Add A Design" at bounding box center [402, 89] width 35 height 22
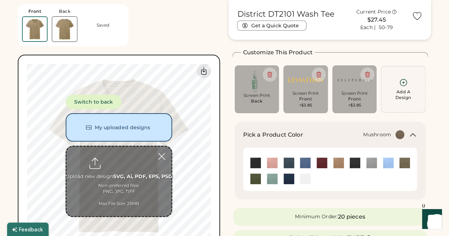
click at [121, 158] on input "file" at bounding box center [118, 182] width 105 height 70
type input "**********"
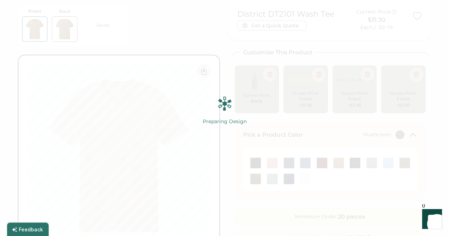
scroll to position [0, 0]
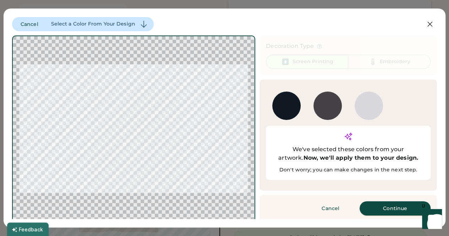
click at [396, 201] on button "Continue" at bounding box center [394, 208] width 71 height 14
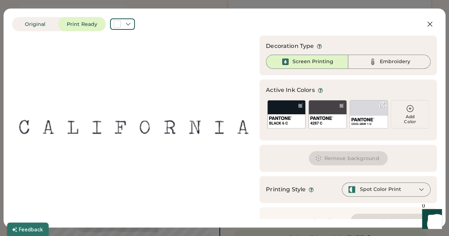
click at [356, 112] on div "COOL GRAY 1 U" at bounding box center [368, 114] width 38 height 28
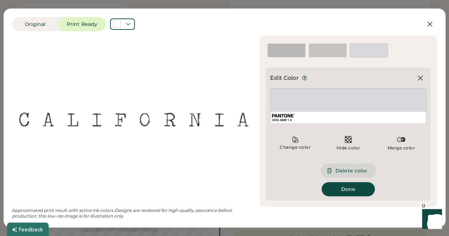
click at [344, 171] on button "Delete color" at bounding box center [347, 171] width 55 height 14
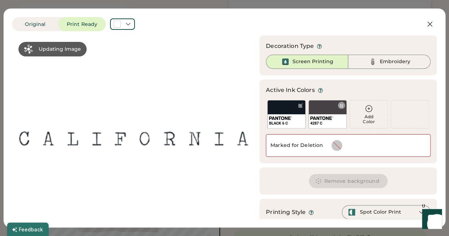
click at [319, 109] on div "4287 C" at bounding box center [327, 114] width 38 height 28
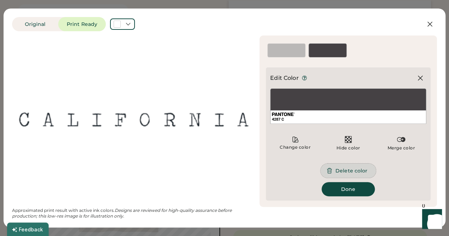
click at [353, 171] on button "Delete color" at bounding box center [347, 171] width 55 height 14
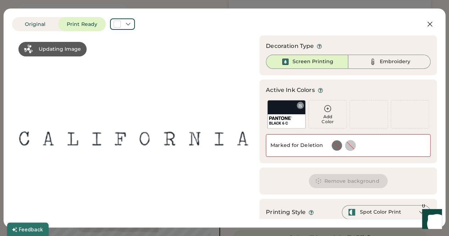
click at [284, 111] on div "BLACK 6 C" at bounding box center [286, 114] width 38 height 28
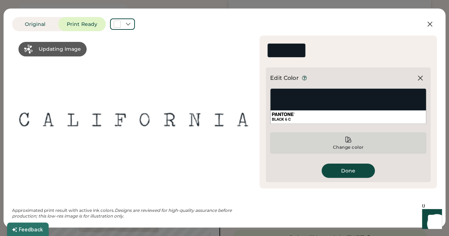
click at [353, 148] on div "Change color" at bounding box center [348, 147] width 32 height 6
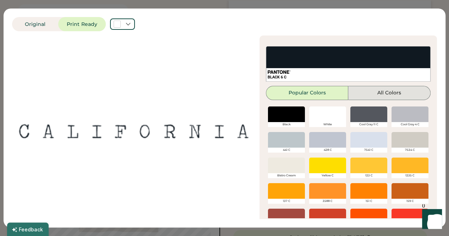
click at [368, 100] on button "All Colors" at bounding box center [389, 93] width 82 height 14
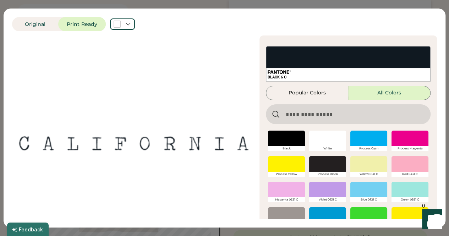
click at [342, 113] on input "input" at bounding box center [348, 114] width 165 height 20
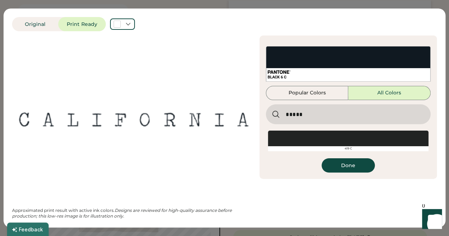
type input "*****"
click at [348, 139] on div at bounding box center [348, 139] width 160 height 16
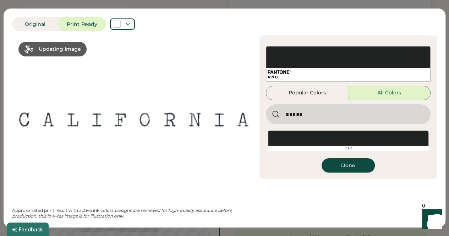
click at [353, 167] on button "Done" at bounding box center [347, 165] width 53 height 14
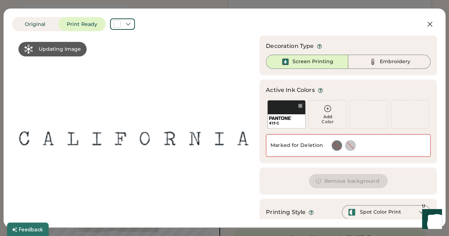
scroll to position [38, 0]
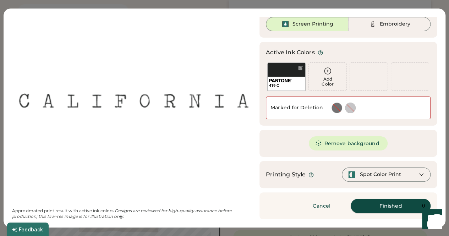
click at [391, 206] on button "Finished" at bounding box center [390, 206] width 80 height 14
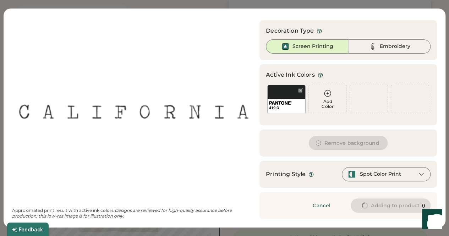
scroll to position [15, 0]
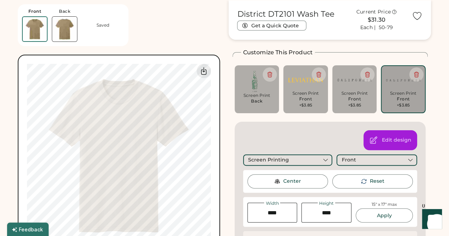
type input "**"
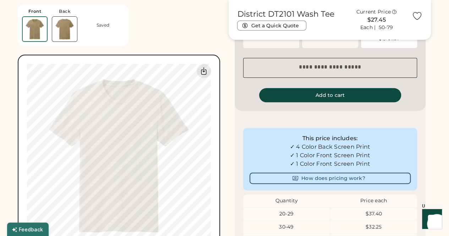
scroll to position [417, 0]
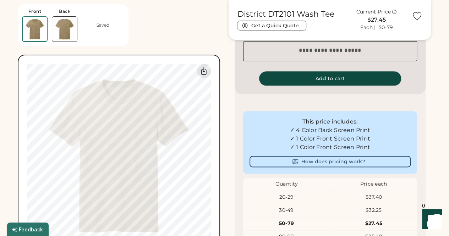
click at [330, 78] on button "Add to cart" at bounding box center [330, 78] width 142 height 14
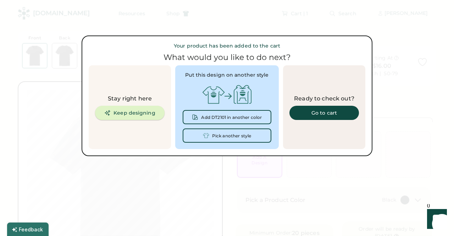
click at [130, 111] on button "Keep designing" at bounding box center [130, 113] width 70 height 14
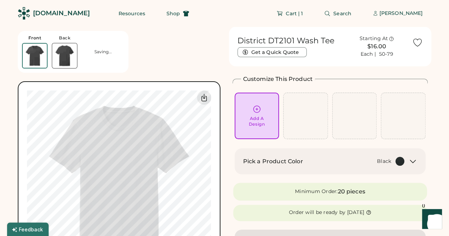
click at [407, 164] on div "Pick a Product Color Black" at bounding box center [330, 161] width 174 height 9
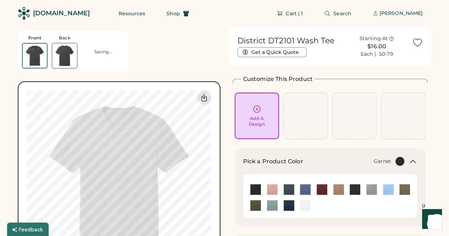
click at [320, 190] on img at bounding box center [321, 189] width 11 height 11
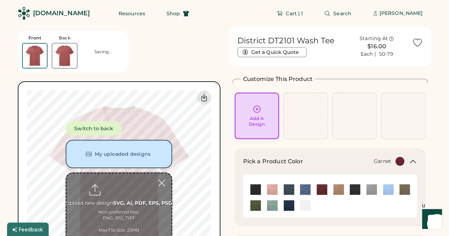
click at [61, 57] on img at bounding box center [64, 55] width 25 height 25
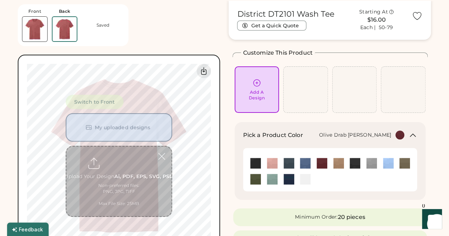
scroll to position [27, 0]
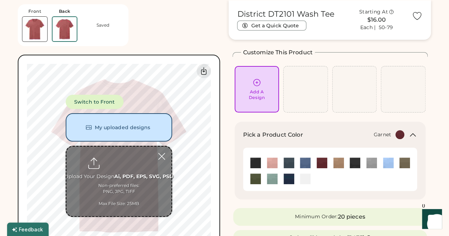
click at [122, 161] on input "file" at bounding box center [118, 182] width 105 height 70
type input "**********"
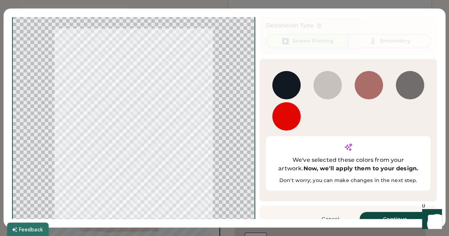
scroll to position [169, 0]
click at [388, 212] on button "Continue" at bounding box center [394, 219] width 71 height 14
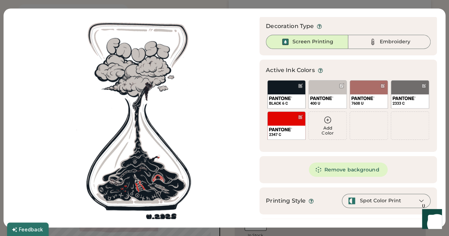
scroll to position [46, 0]
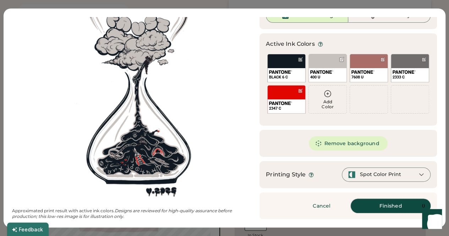
click at [388, 207] on button "Finished" at bounding box center [390, 206] width 80 height 14
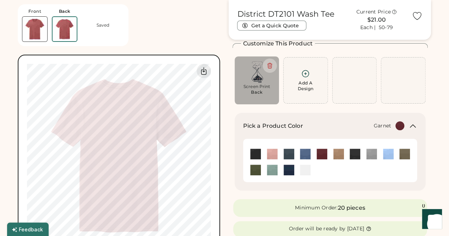
scroll to position [71, 0]
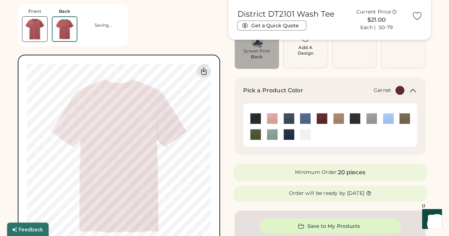
click at [40, 29] on img at bounding box center [34, 29] width 25 height 25
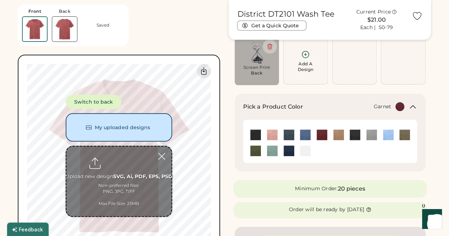
scroll to position [0, 0]
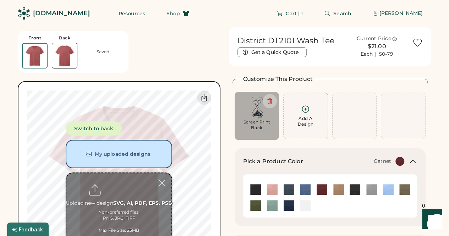
click at [65, 57] on img at bounding box center [64, 55] width 25 height 25
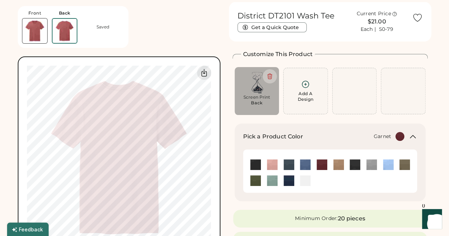
scroll to position [27, 0]
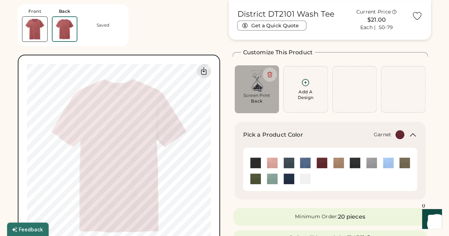
click at [36, 28] on img at bounding box center [34, 29] width 25 height 25
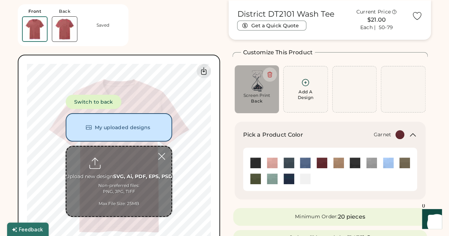
click at [44, 24] on img at bounding box center [35, 29] width 24 height 24
click at [311, 84] on div "Add A Design" at bounding box center [305, 89] width 35 height 22
click at [126, 156] on input "file" at bounding box center [118, 182] width 105 height 70
type input "**********"
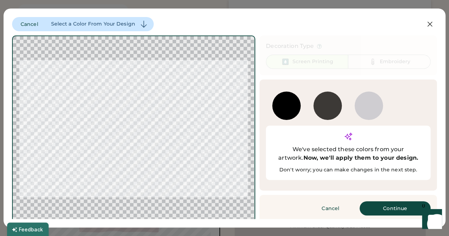
scroll to position [0, 0]
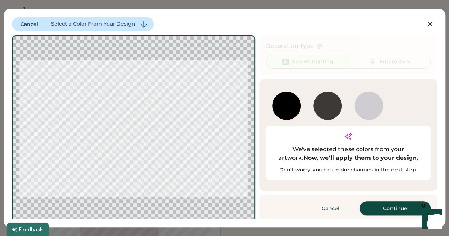
click at [386, 201] on button "Continue" at bounding box center [394, 208] width 71 height 14
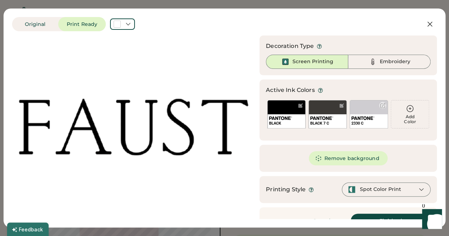
click at [364, 118] on img at bounding box center [362, 118] width 23 height 4
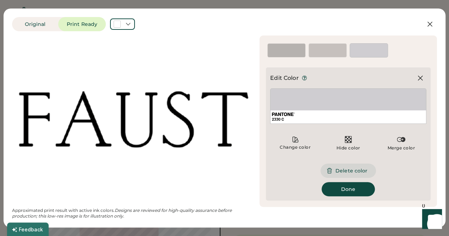
drag, startPoint x: 354, startPoint y: 168, endPoint x: 327, endPoint y: 122, distance: 52.4
click at [354, 168] on button "Delete color" at bounding box center [347, 171] width 55 height 14
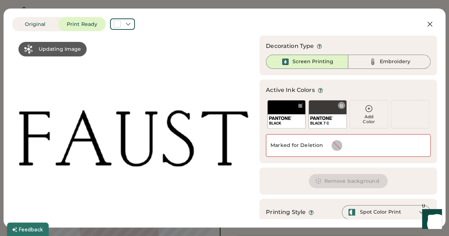
click at [321, 111] on div "BLACK 7 C" at bounding box center [327, 114] width 38 height 28
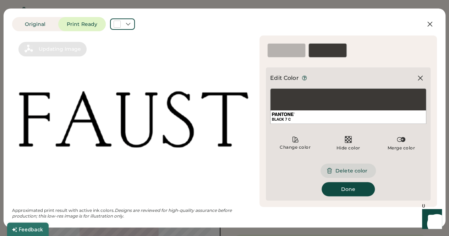
click at [351, 171] on button "Delete color" at bounding box center [347, 171] width 55 height 14
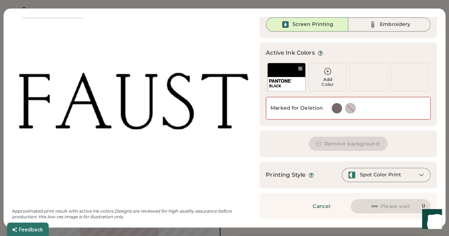
scroll to position [38, 0]
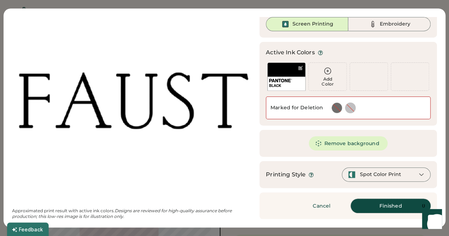
click at [387, 208] on button "Finished" at bounding box center [390, 206] width 80 height 14
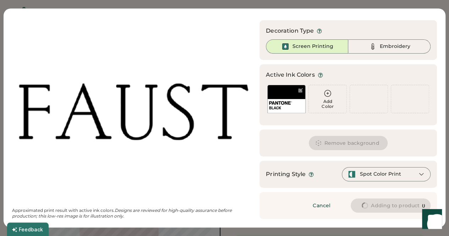
scroll to position [15, 0]
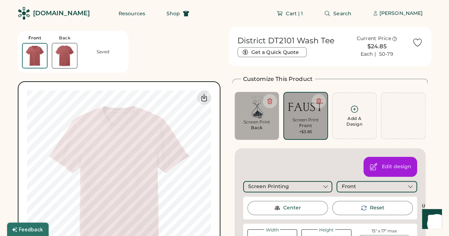
click at [257, 109] on img at bounding box center [256, 108] width 35 height 22
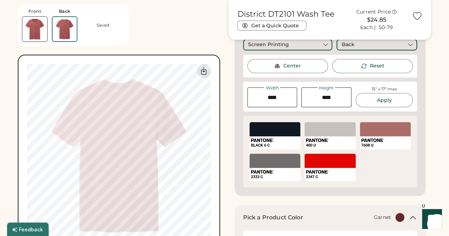
scroll to position [35, 0]
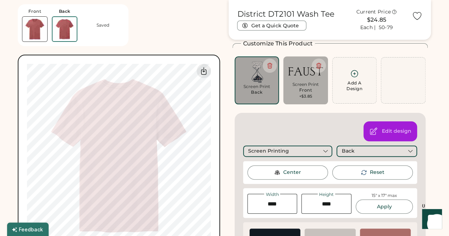
click at [305, 85] on div "Screen Print" at bounding box center [305, 85] width 35 height 6
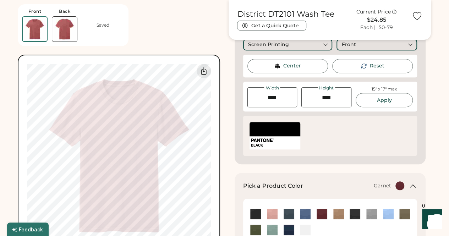
click at [278, 138] on div "SELECT A COLOR BLACK" at bounding box center [274, 135] width 51 height 27
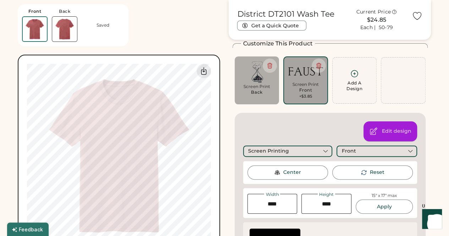
drag, startPoint x: 393, startPoint y: 133, endPoint x: 358, endPoint y: 134, distance: 35.5
click at [393, 133] on div "Edit design" at bounding box center [396, 131] width 29 height 7
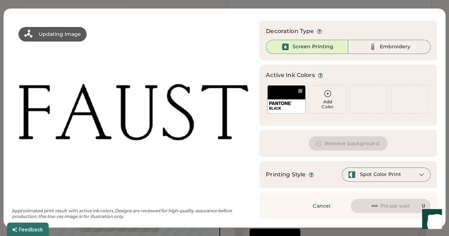
scroll to position [0, 0]
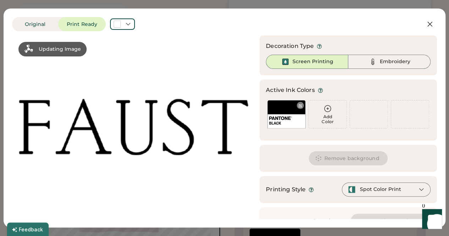
click at [285, 119] on img at bounding box center [280, 118] width 23 height 4
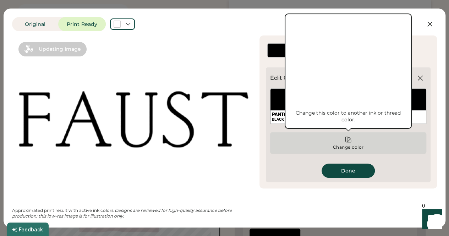
click at [348, 142] on icon at bounding box center [347, 139] width 7 height 7
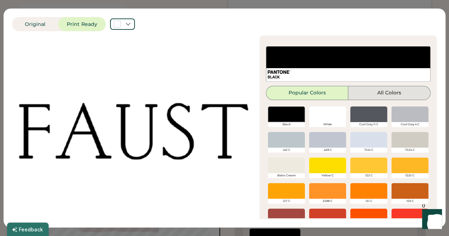
click at [373, 93] on button "All Colors" at bounding box center [389, 93] width 82 height 14
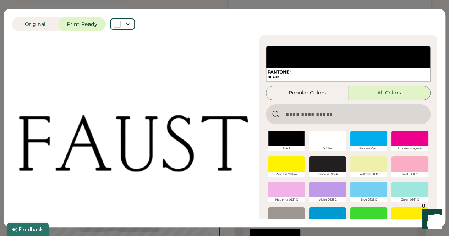
click at [307, 115] on input "input" at bounding box center [348, 114] width 165 height 20
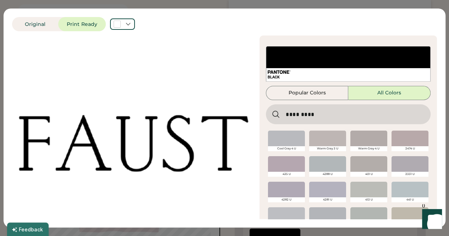
type input "*********"
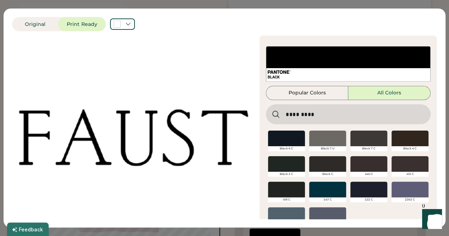
click at [283, 137] on div at bounding box center [286, 139] width 37 height 16
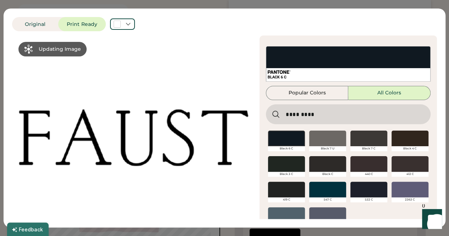
scroll to position [36, 0]
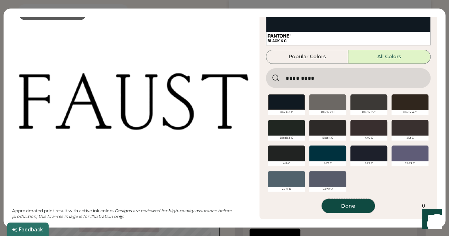
click at [348, 207] on button "Done" at bounding box center [347, 206] width 53 height 14
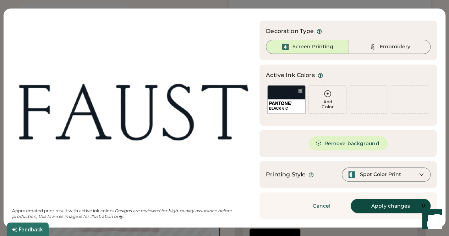
click at [374, 206] on button "Apply changes" at bounding box center [390, 206] width 80 height 14
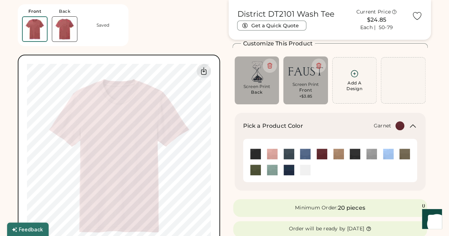
click at [323, 155] on img at bounding box center [321, 154] width 11 height 11
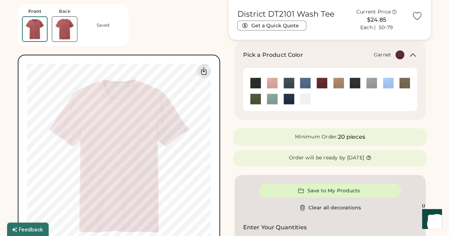
scroll to position [0, 0]
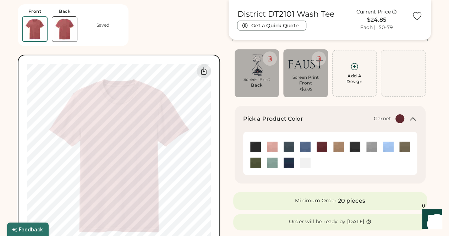
scroll to position [71, 0]
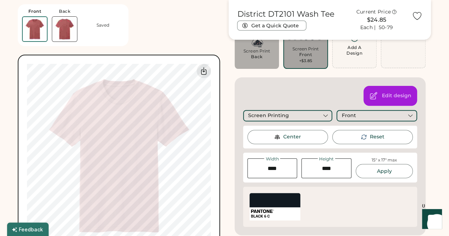
click at [218, 153] on div "Switch to back My uploaded designs Upload new design SVG, Ai, PDF, EPS, PSD Non…" at bounding box center [119, 156] width 202 height 202
click at [220, 172] on div "Switch to back My uploaded designs Upload new design SVG, Ai, PDF, EPS, PSD Non…" at bounding box center [119, 156] width 202 height 202
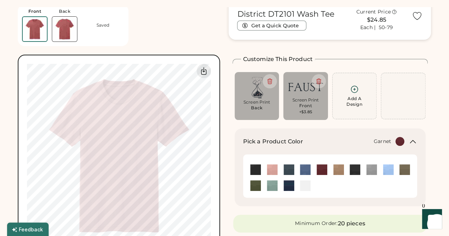
scroll to position [0, 0]
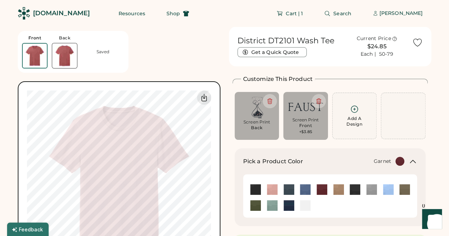
click at [67, 55] on img at bounding box center [64, 55] width 25 height 25
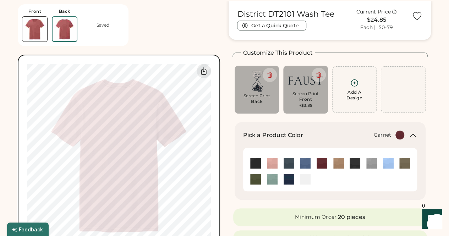
scroll to position [27, 0]
click at [42, 25] on img at bounding box center [34, 29] width 25 height 25
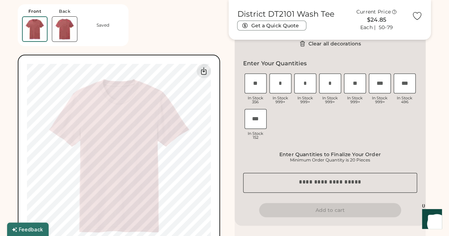
scroll to position [275, 0]
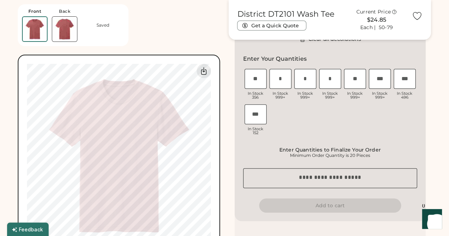
click at [382, 82] on input "input" at bounding box center [380, 79] width 22 height 20
type input "*"
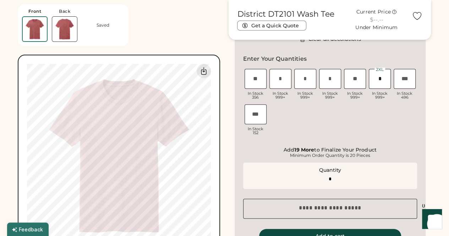
click at [355, 79] on input "input" at bounding box center [355, 79] width 22 height 20
type input "**"
click at [365, 110] on div "XS In Stock 356 S In Stock 999+ M In Stock 999+ L In Stock 999+ XL In Stock 999…" at bounding box center [330, 102] width 174 height 71
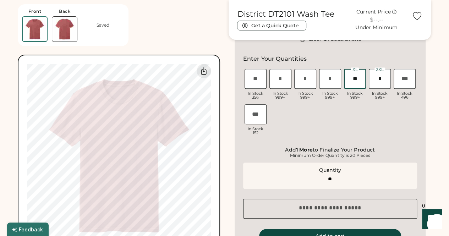
type input "*"
click at [333, 81] on input "input" at bounding box center [330, 79] width 22 height 20
type input "**"
drag, startPoint x: 347, startPoint y: 121, endPoint x: 342, endPoint y: 131, distance: 10.5
click at [348, 121] on div "XS In Stock 356 S In Stock 999+ M In Stock 999+ L In Stock 999+ XL In Stock 999…" at bounding box center [330, 102] width 174 height 71
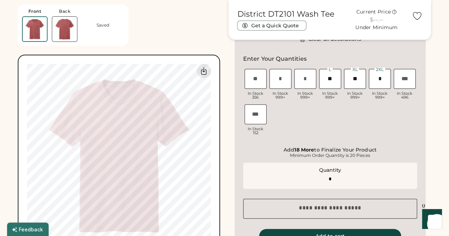
type input "**"
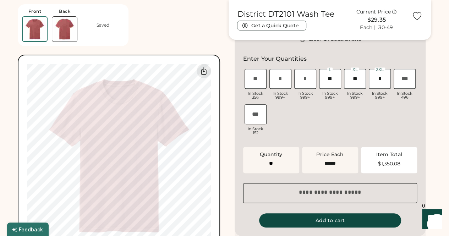
click at [311, 77] on input "input" at bounding box center [305, 79] width 22 height 20
type input "**"
click at [341, 114] on div "XS In Stock 356 S In Stock 999+ M In Stock 999+ L In Stock 999+ XL In Stock 999…" at bounding box center [330, 102] width 174 height 71
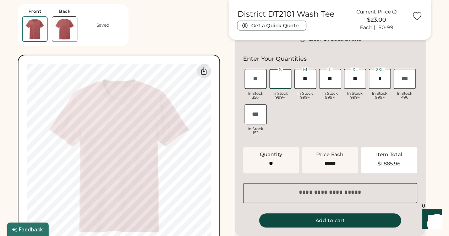
click at [285, 78] on input "input" at bounding box center [280, 79] width 22 height 20
type input "**"
click at [332, 119] on div "XS In Stock 356 S In Stock 999+ M In Stock 999+ L In Stock 999+ XL In Stock 999…" at bounding box center [330, 102] width 174 height 71
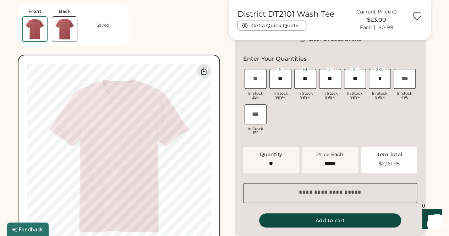
click at [309, 82] on input "input" at bounding box center [305, 79] width 22 height 20
type input "**"
click at [335, 81] on input "input" at bounding box center [330, 79] width 22 height 20
type input "**"
type input "*"
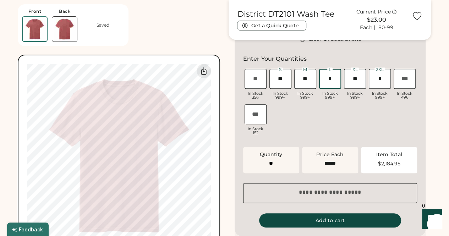
type input "**"
click at [358, 78] on input "input" at bounding box center [355, 79] width 22 height 20
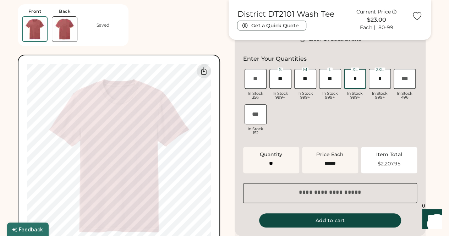
type input "**"
type input "***"
type input "**"
click at [376, 109] on div "XS In Stock 356 S In Stock 999+ M In Stock 999+ L In Stock 999+ XL In Stock 999…" at bounding box center [330, 102] width 174 height 71
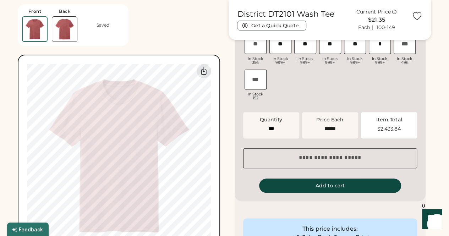
scroll to position [310, 0]
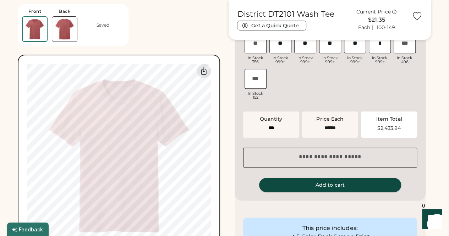
click at [346, 186] on button "Add to cart" at bounding box center [330, 185] width 142 height 14
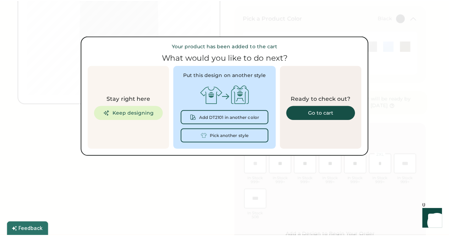
scroll to position [0, 0]
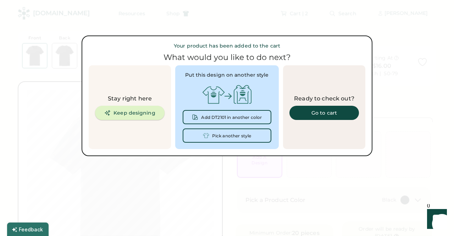
click at [124, 114] on button "Keep designing" at bounding box center [130, 113] width 70 height 14
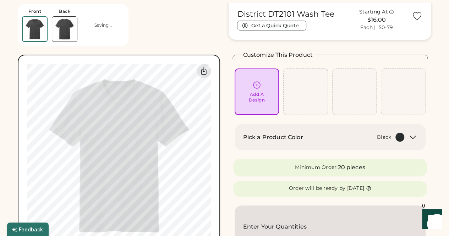
scroll to position [35, 0]
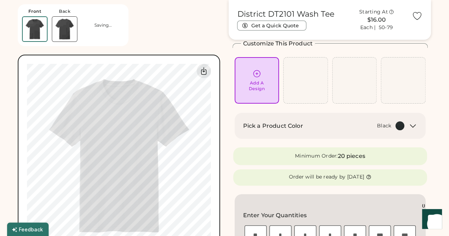
click at [412, 131] on div "Pick a Product Color Black" at bounding box center [329, 126] width 191 height 26
click at [412, 127] on icon at bounding box center [412, 126] width 9 height 9
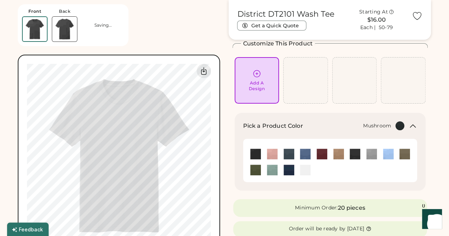
click at [401, 153] on img at bounding box center [404, 154] width 11 height 11
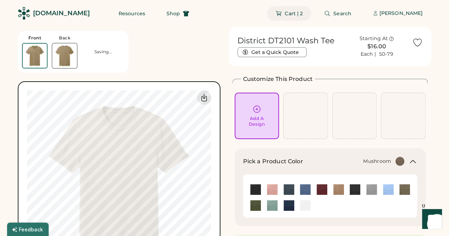
click at [302, 12] on span "Cart | 2" at bounding box center [294, 13] width 18 height 5
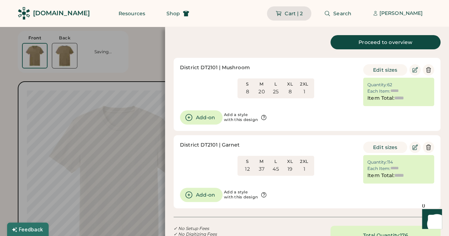
type input "******"
type input "*********"
type input "******"
type input "*********"
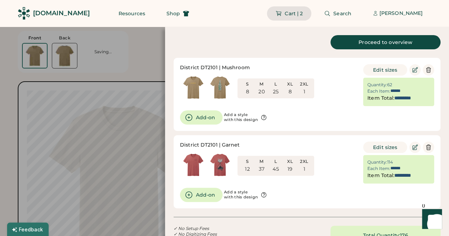
click at [322, 197] on div "Add-on Add a style with this design" at bounding box center [307, 195] width 254 height 14
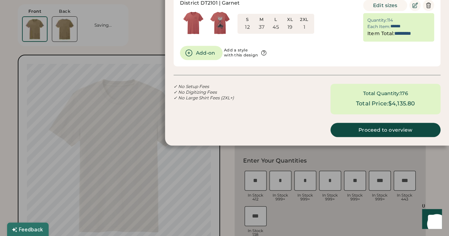
scroll to position [106, 0]
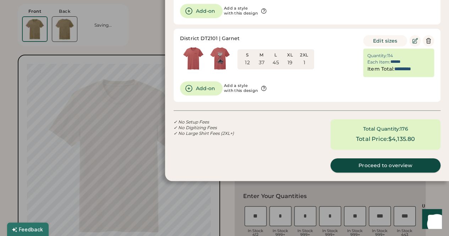
click at [378, 164] on div "Proceed to overview" at bounding box center [385, 165] width 93 height 5
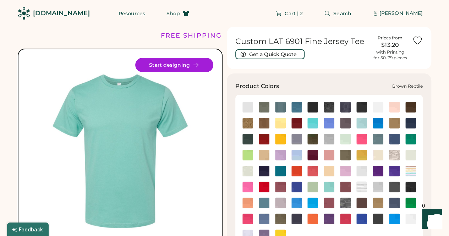
click at [261, 123] on img at bounding box center [264, 123] width 11 height 11
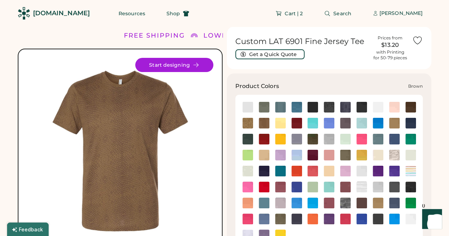
click at [408, 110] on img at bounding box center [410, 107] width 11 height 11
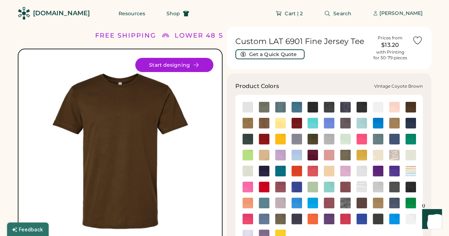
click at [378, 204] on img at bounding box center [377, 203] width 11 height 11
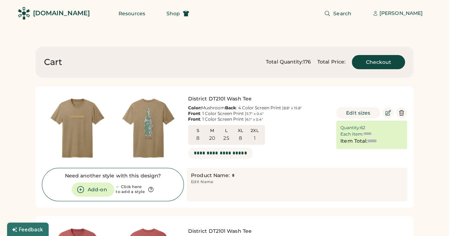
type input "******"
type input "*********"
type input "******"
type input "*********"
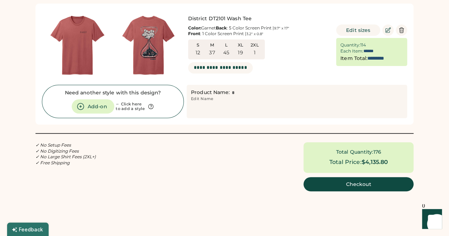
scroll to position [213, 0]
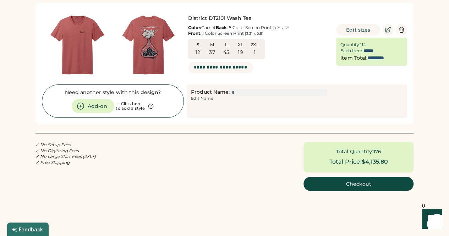
click at [252, 94] on input "input" at bounding box center [279, 92] width 98 height 7
click at [248, 103] on div "Product Name: Edit Name" at bounding box center [297, 100] width 220 height 33
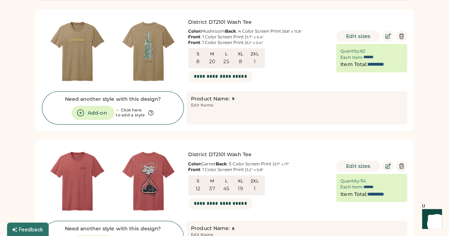
scroll to position [35, 0]
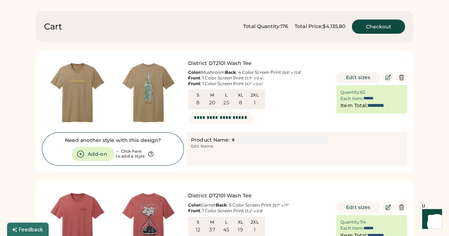
click at [252, 139] on input "input" at bounding box center [279, 140] width 98 height 7
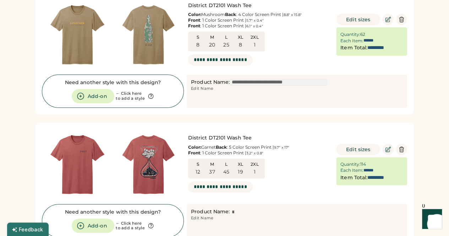
scroll to position [106, 0]
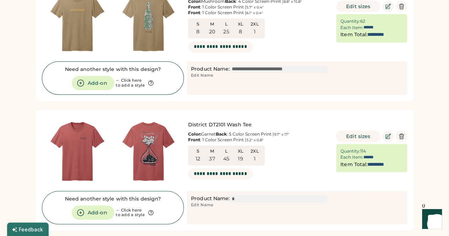
type input "**********"
click at [238, 199] on input "input" at bounding box center [279, 198] width 98 height 7
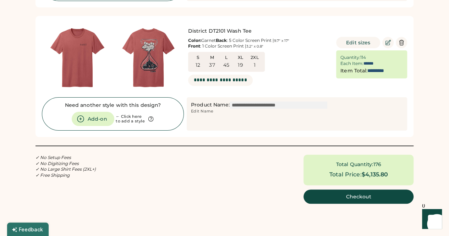
scroll to position [213, 0]
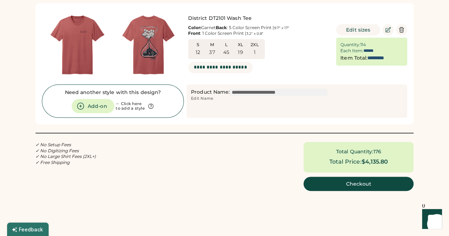
type input "**********"
click at [274, 189] on div "✓ No Setup Fees ✓ No Digitizing Fees ✓ No Large Shirt Fees (2XL+) ✓ Free Shippi…" at bounding box center [224, 166] width 378 height 49
click at [333, 187] on button "Checkout" at bounding box center [358, 184] width 110 height 14
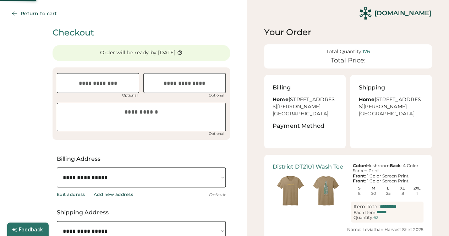
select select "**********"
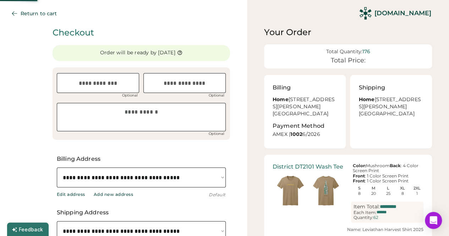
click at [209, 221] on select "**********" at bounding box center [141, 231] width 169 height 20
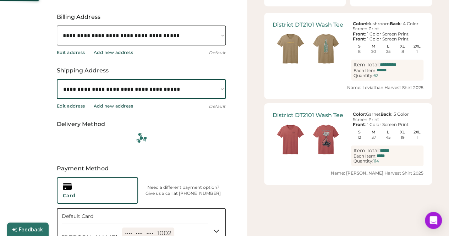
click at [215, 91] on select "**********" at bounding box center [141, 89] width 169 height 20
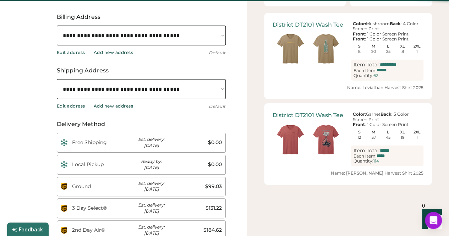
click at [110, 107] on div "Add new address" at bounding box center [114, 106] width 40 height 6
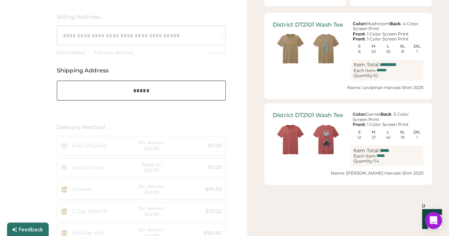
scroll to position [0, 18]
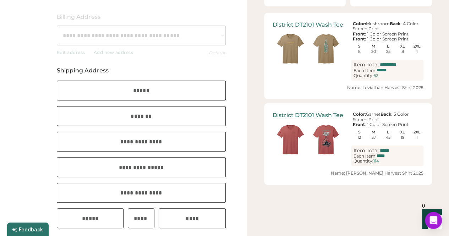
click at [134, 95] on input "input" at bounding box center [141, 91] width 169 height 20
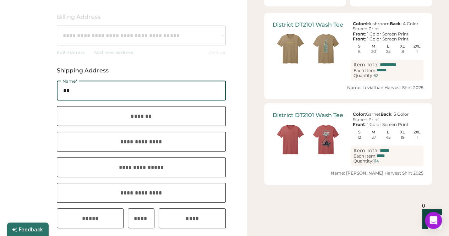
type input "*"
type input "**********"
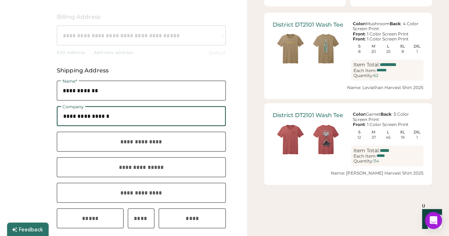
type input "**********"
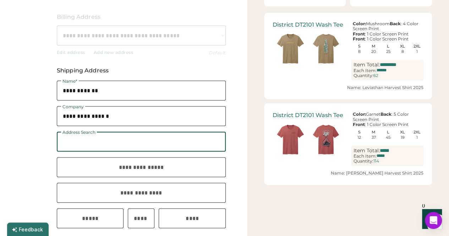
paste input "**********"
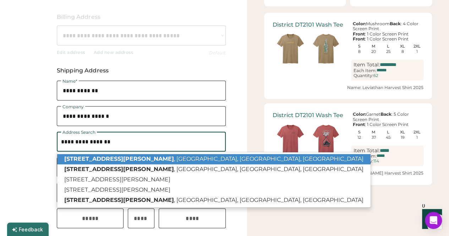
click at [134, 159] on p "1224 Adams Street , St. Helena, CA, USA" at bounding box center [213, 159] width 313 height 10
type input "**********"
type input "**"
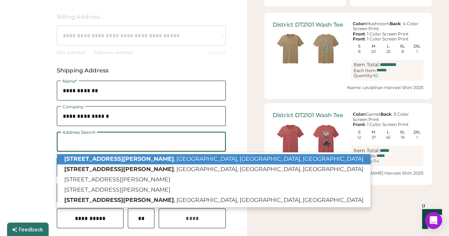
type input "*****"
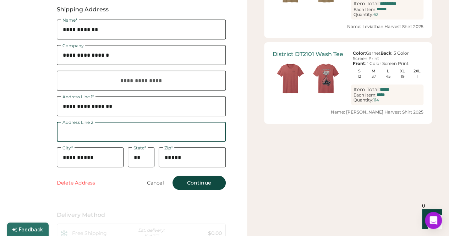
scroll to position [213, 0]
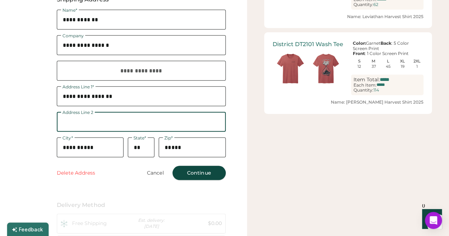
click at [215, 174] on button "Continue" at bounding box center [198, 173] width 53 height 14
select select "**********"
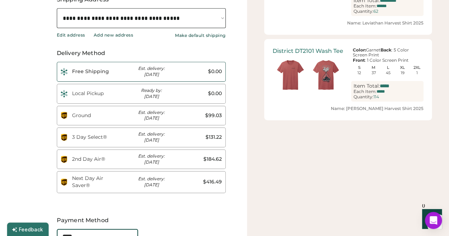
click at [119, 71] on div "Free Shipping Est. delivery: Sep 11th $0.00" at bounding box center [141, 72] width 169 height 20
type input "*"
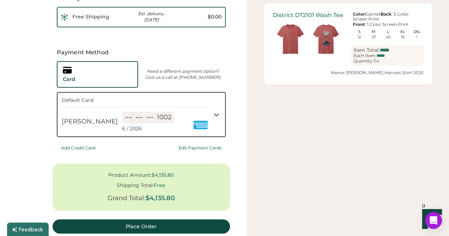
scroll to position [284, 0]
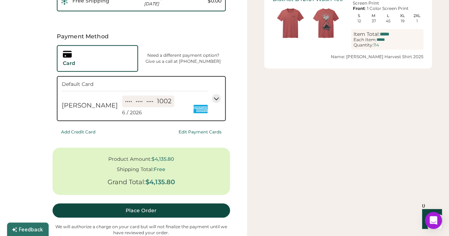
click at [125, 104] on div "•••• •••• •••• 1002" at bounding box center [148, 101] width 46 height 9
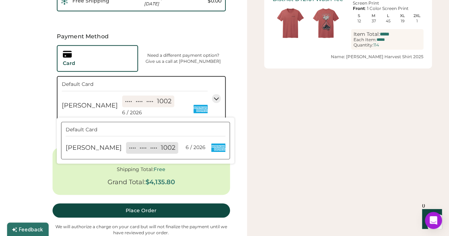
click at [125, 104] on div "•••• •••• •••• 1002" at bounding box center [148, 101] width 46 height 9
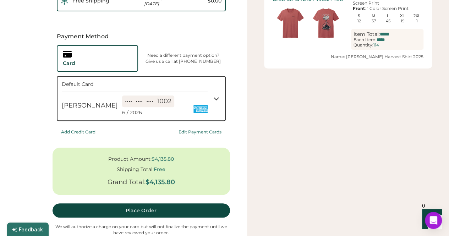
click at [122, 57] on div "Card" at bounding box center [97, 58] width 81 height 27
click at [136, 101] on div "•••• •••• •••• 1002" at bounding box center [148, 101] width 46 height 9
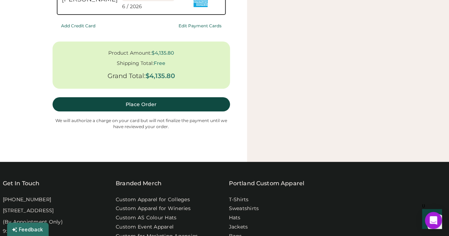
scroll to position [355, 0]
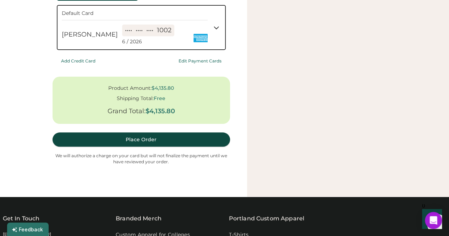
click at [121, 136] on button "Place Order" at bounding box center [141, 139] width 177 height 14
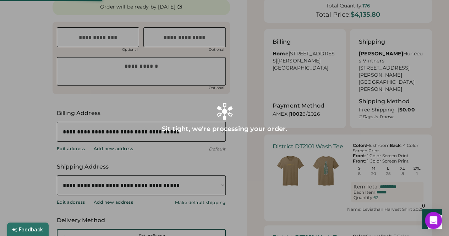
scroll to position [0, 0]
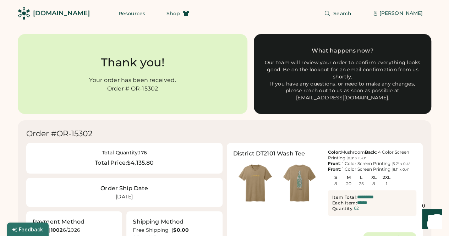
drag, startPoint x: 7, startPoint y: 140, endPoint x: 13, endPoint y: 144, distance: 7.6
